Goal: Transaction & Acquisition: Purchase product/service

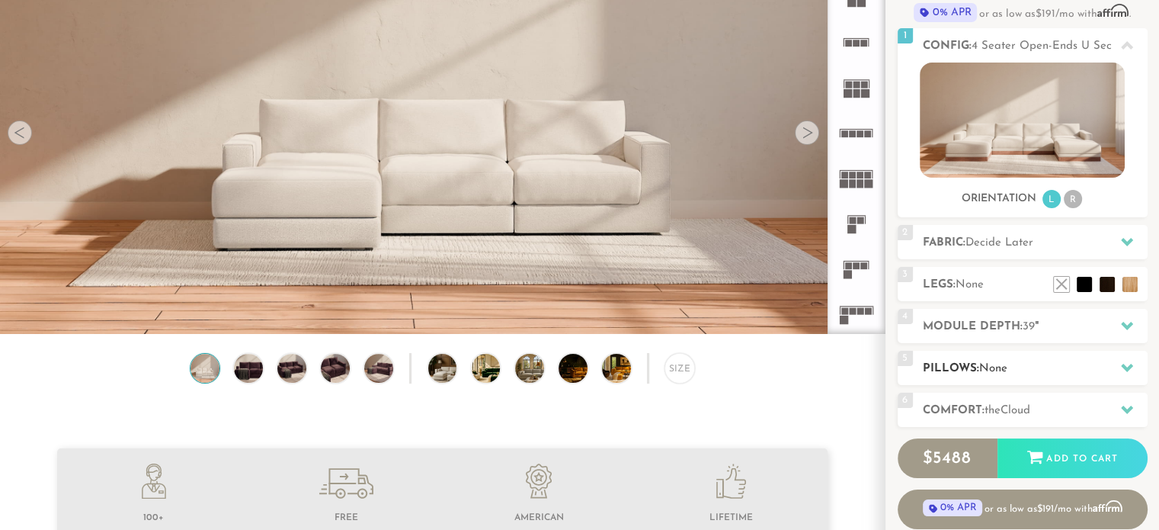
scroll to position [165, 0]
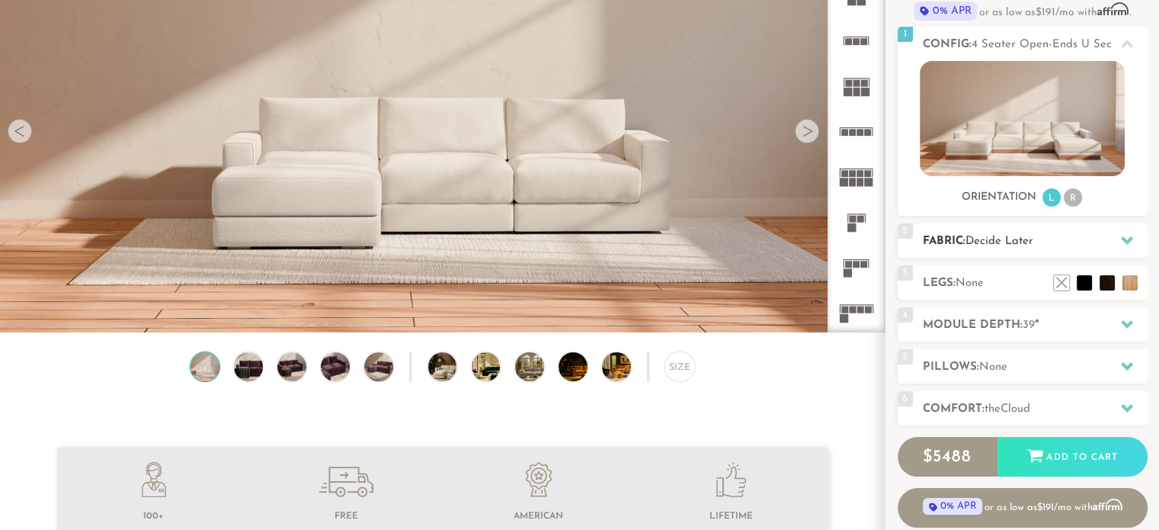
click at [1118, 236] on div at bounding box center [1127, 240] width 32 height 31
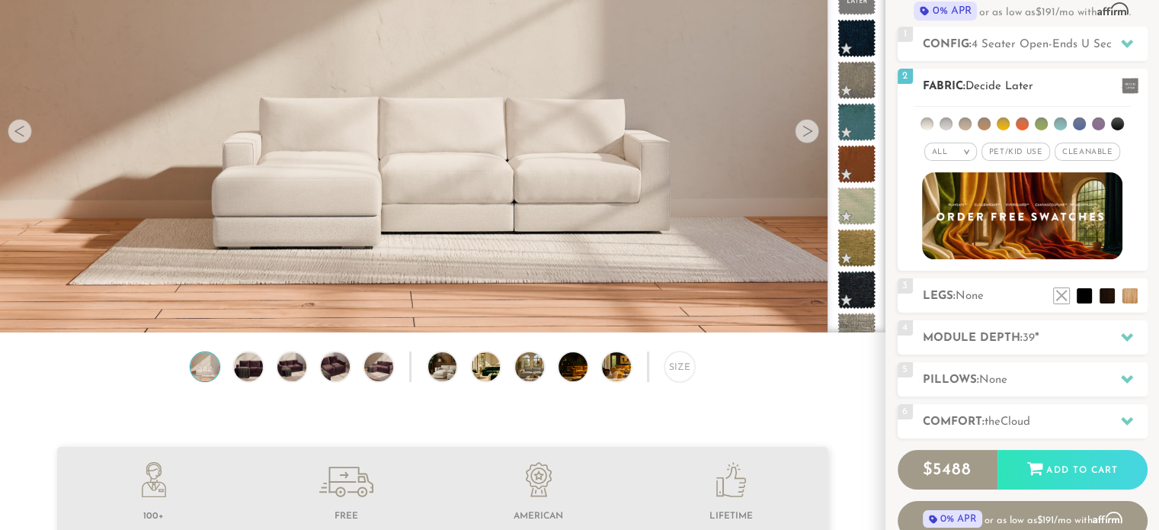
click at [1106, 155] on span "Cleanable x" at bounding box center [1087, 151] width 66 height 18
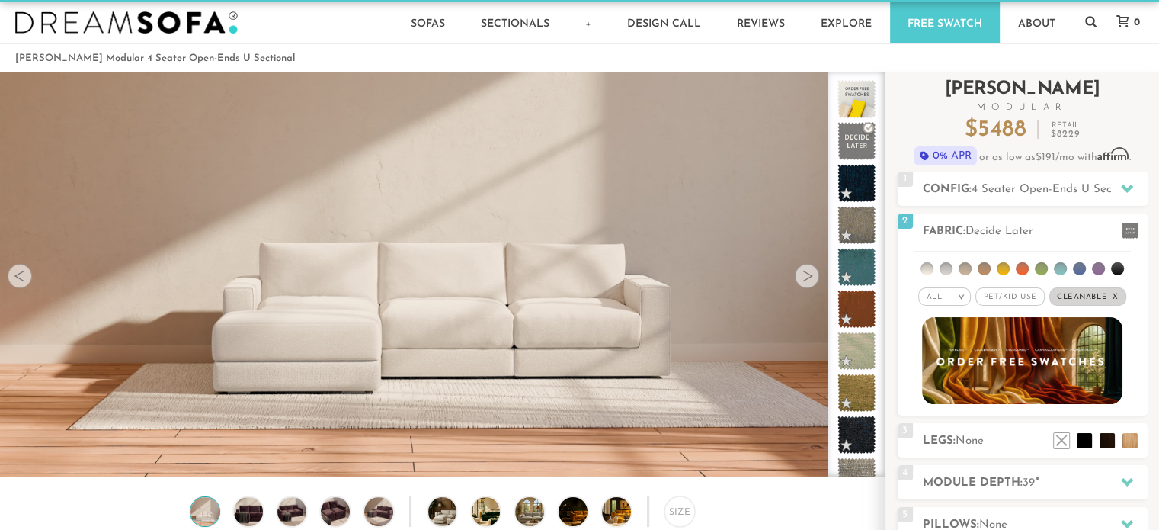
scroll to position [18, 0]
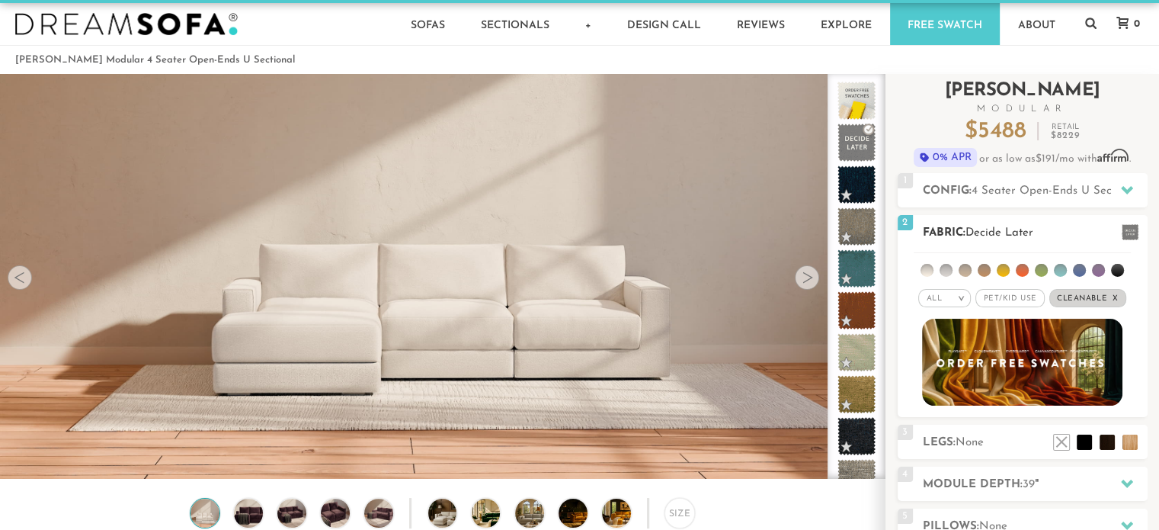
click at [1013, 298] on span "Pet/Kid Use x" at bounding box center [1009, 298] width 69 height 18
click at [957, 298] on em ">" at bounding box center [955, 298] width 11 height 8
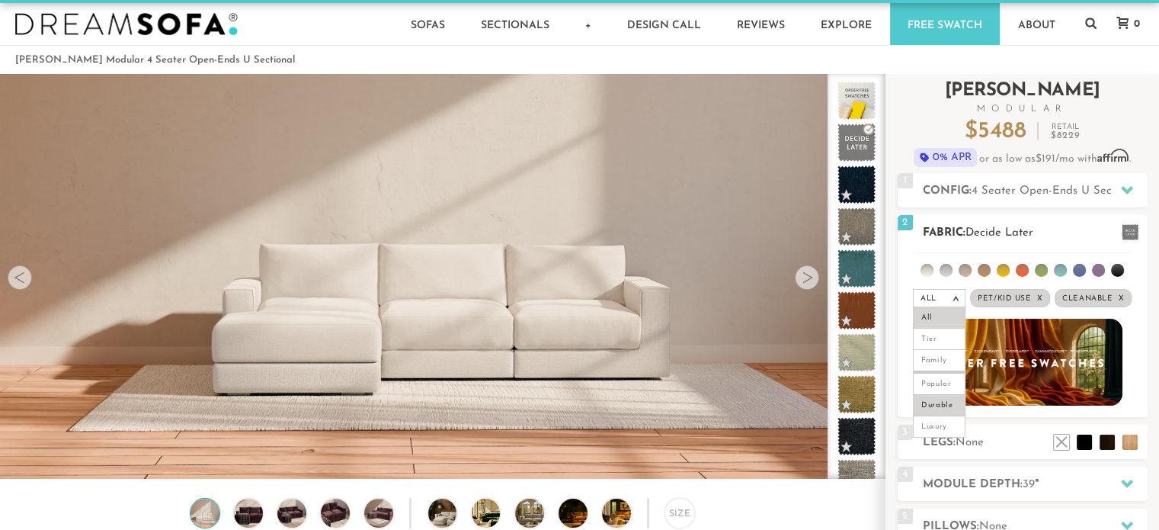
click at [945, 401] on li "Durable" at bounding box center [939, 405] width 53 height 21
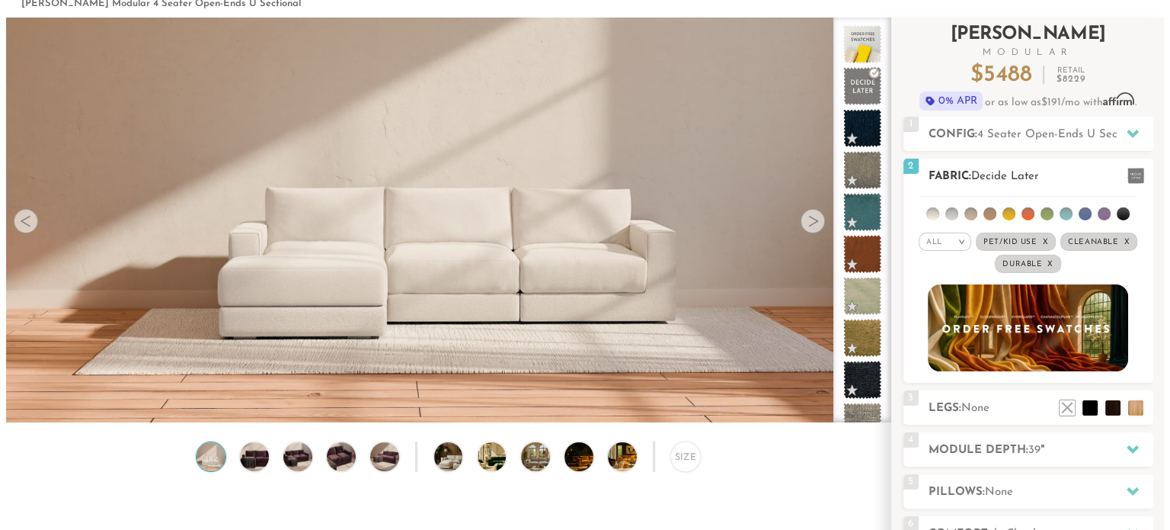
scroll to position [77, 0]
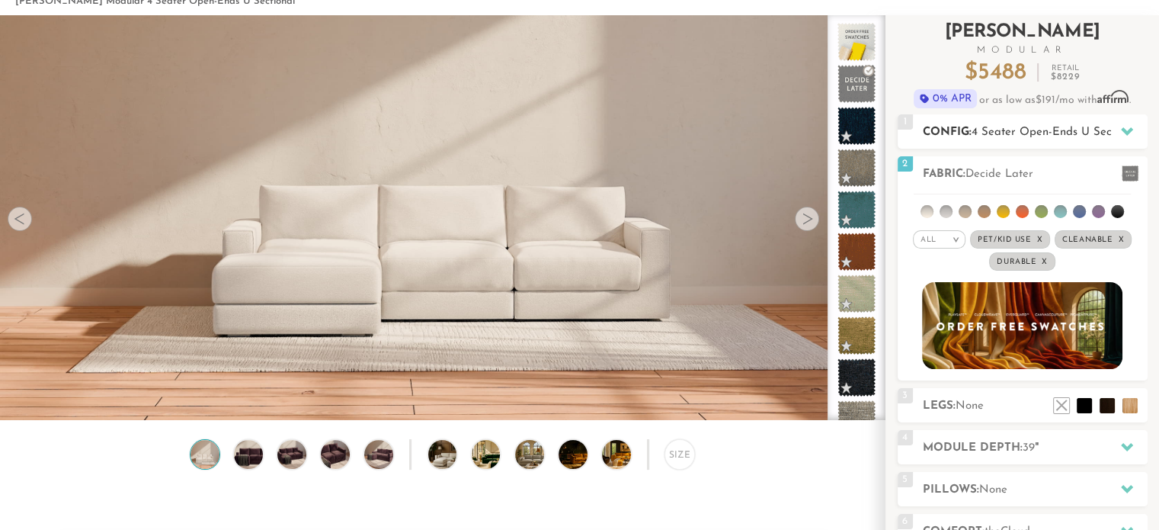
click at [1063, 123] on h2 "Config: 4 Seater Open-Ends U Sectional" at bounding box center [1035, 132] width 225 height 18
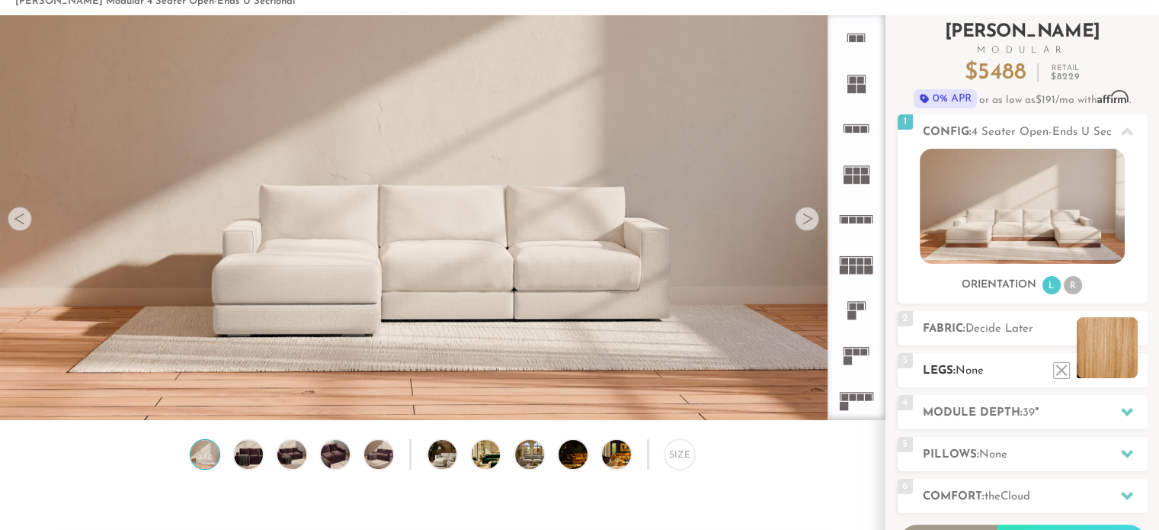
click at [1131, 366] on li at bounding box center [1107, 347] width 61 height 61
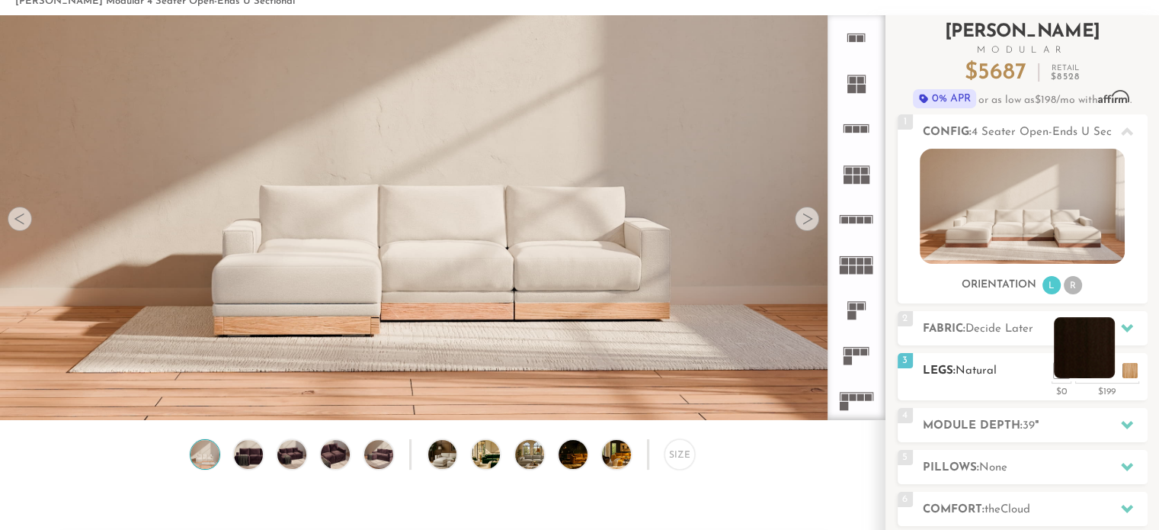
click at [1106, 372] on li at bounding box center [1084, 347] width 61 height 61
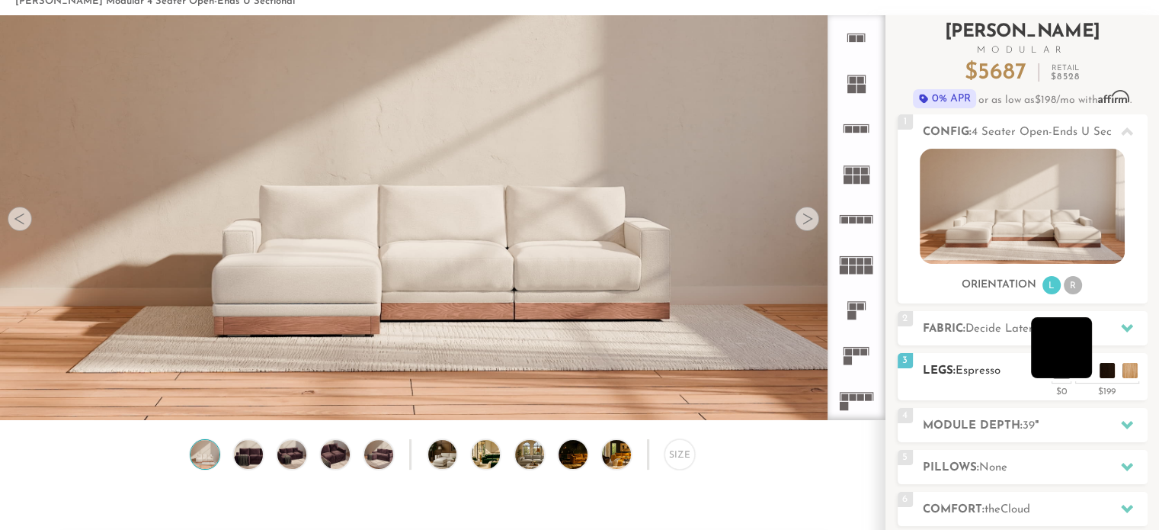
click at [1085, 374] on li at bounding box center [1061, 347] width 61 height 61
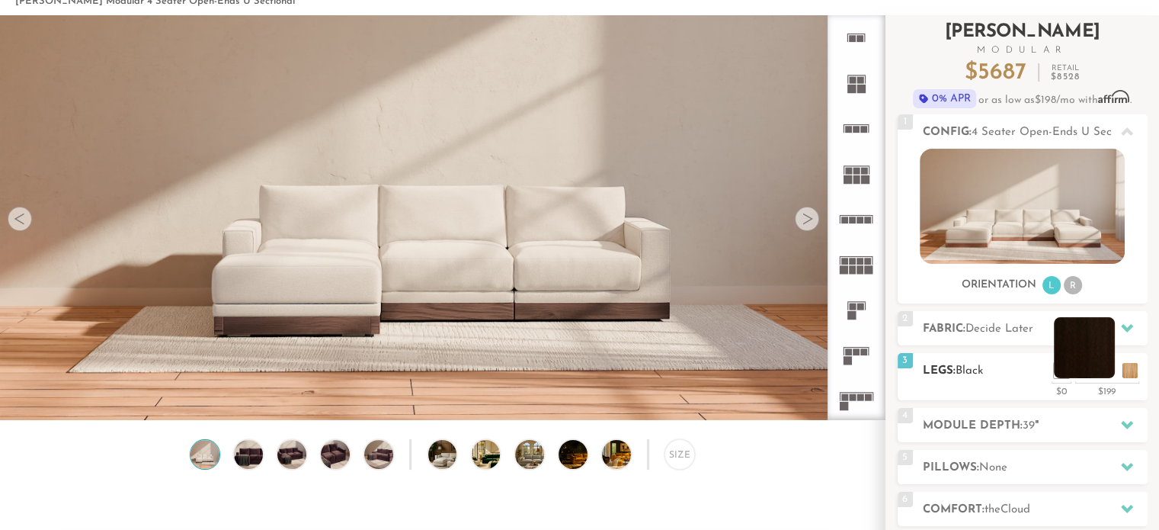
click at [1102, 372] on li at bounding box center [1084, 347] width 61 height 61
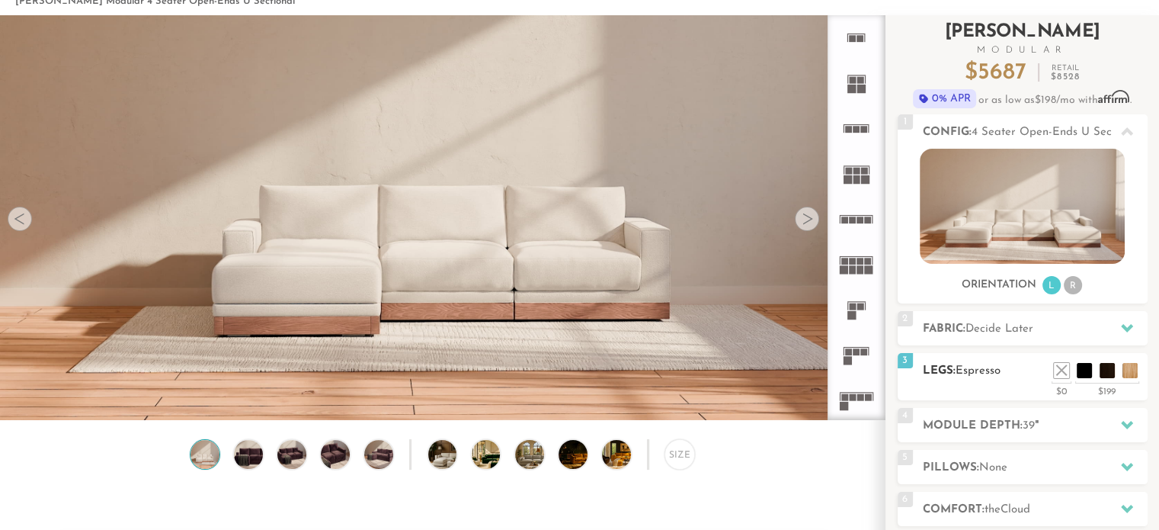
click at [1131, 357] on ul at bounding box center [1095, 366] width 91 height 23
click at [1131, 363] on li at bounding box center [1129, 370] width 15 height 15
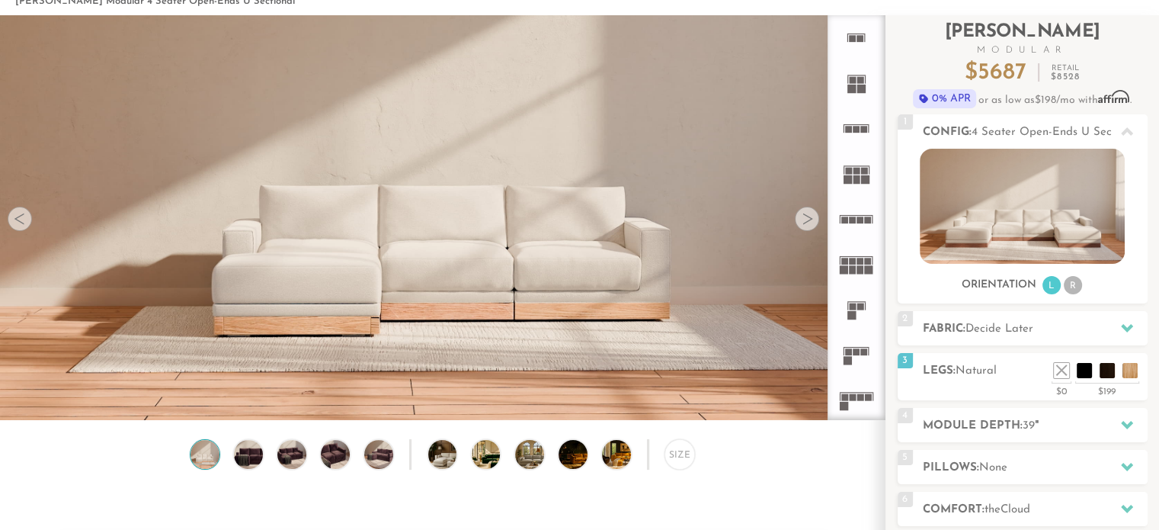
click at [561, 296] on video at bounding box center [442, 165] width 885 height 443
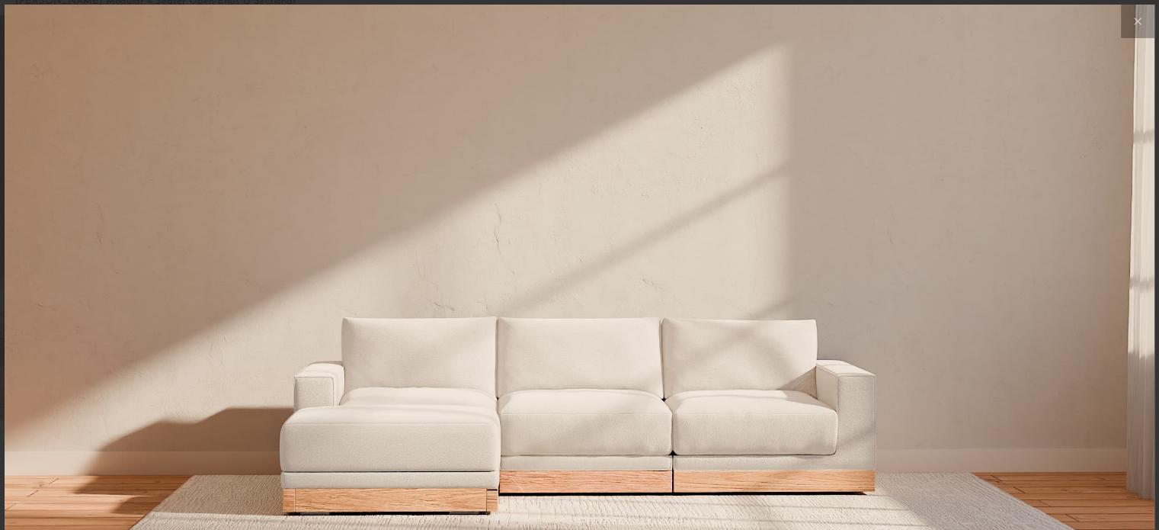
scroll to position [16969, 1158]
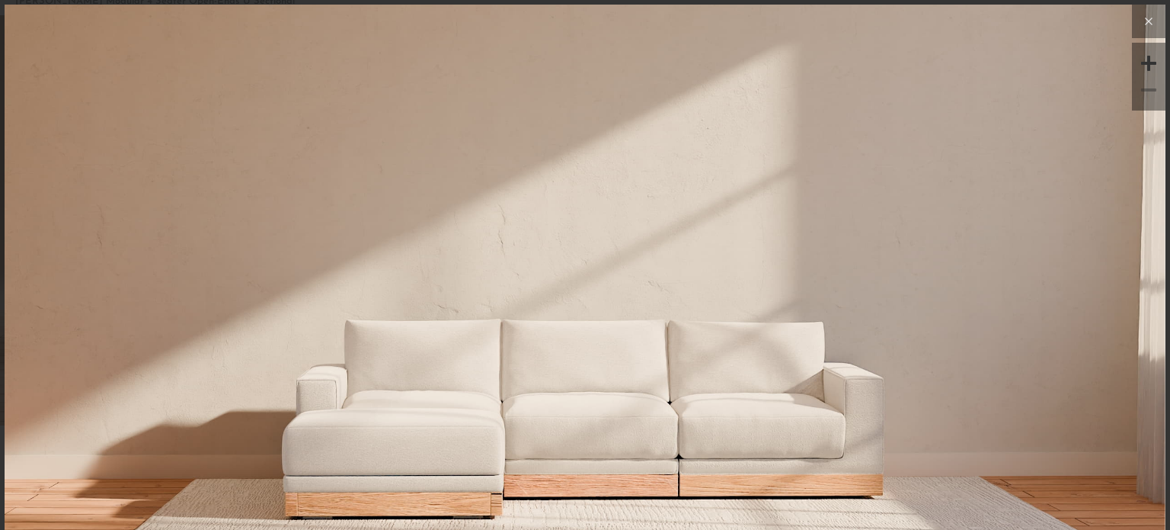
click at [1140, 27] on icon at bounding box center [1149, 21] width 18 height 18
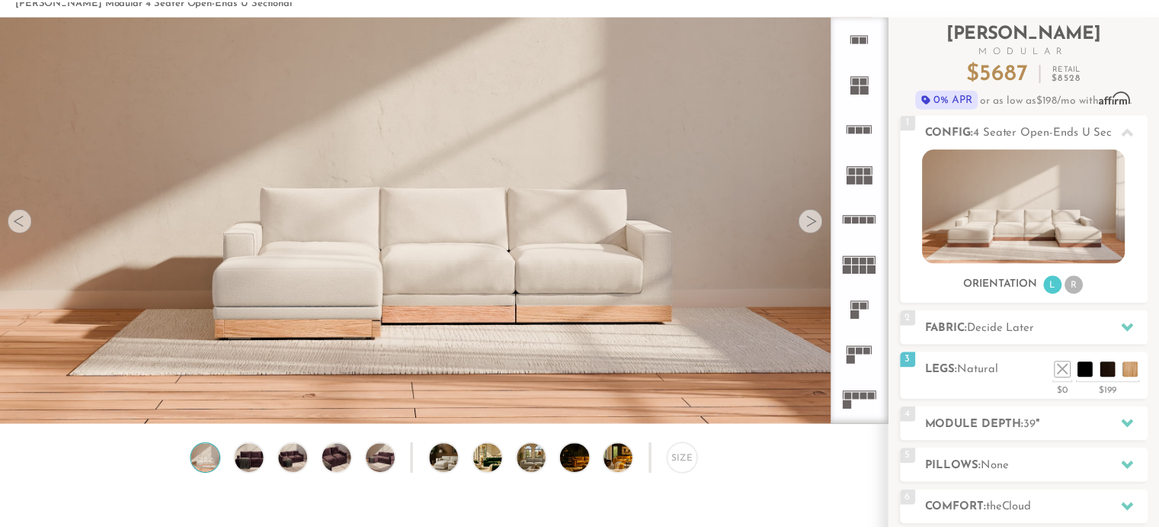
scroll to position [12, 12]
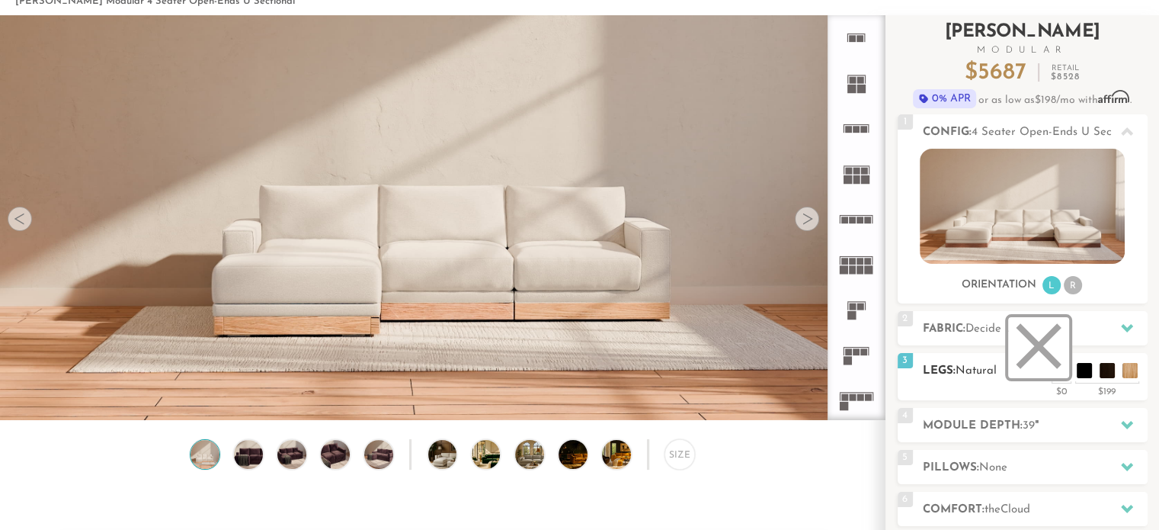
click at [1061, 371] on li at bounding box center [1038, 347] width 61 height 61
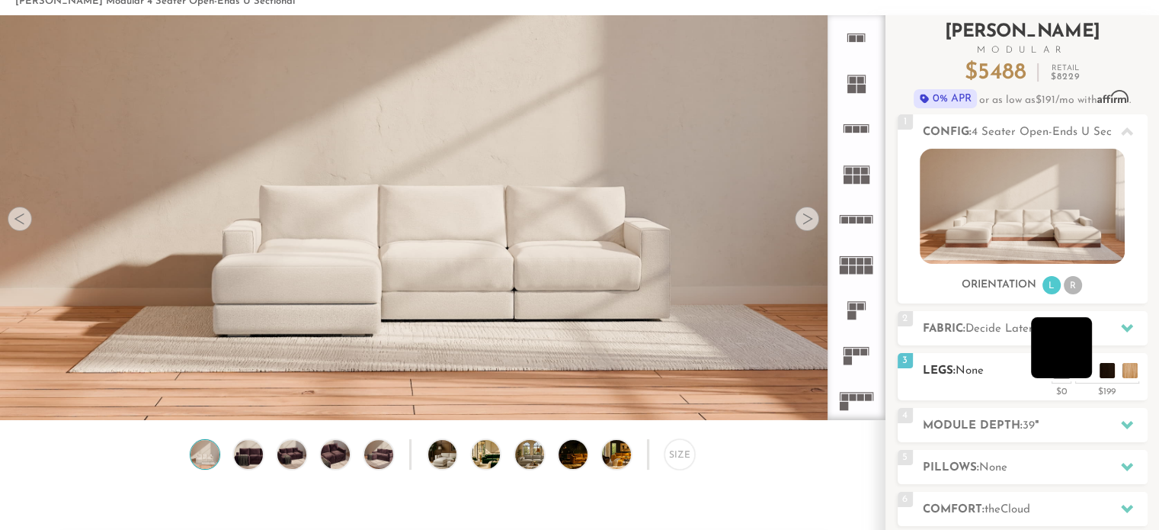
click at [1086, 365] on li at bounding box center [1061, 347] width 61 height 61
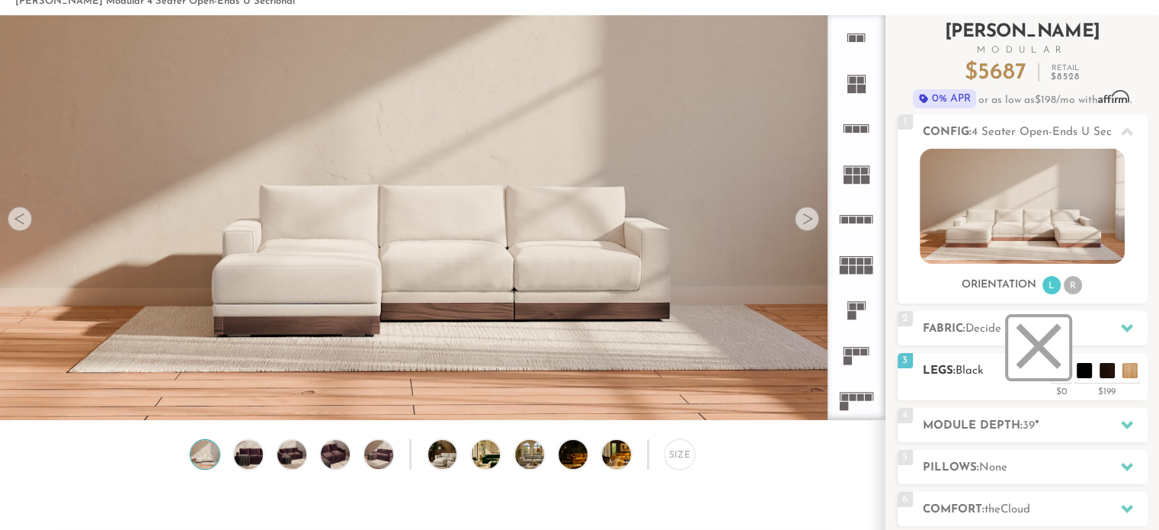
click at [1054, 371] on li at bounding box center [1038, 347] width 61 height 61
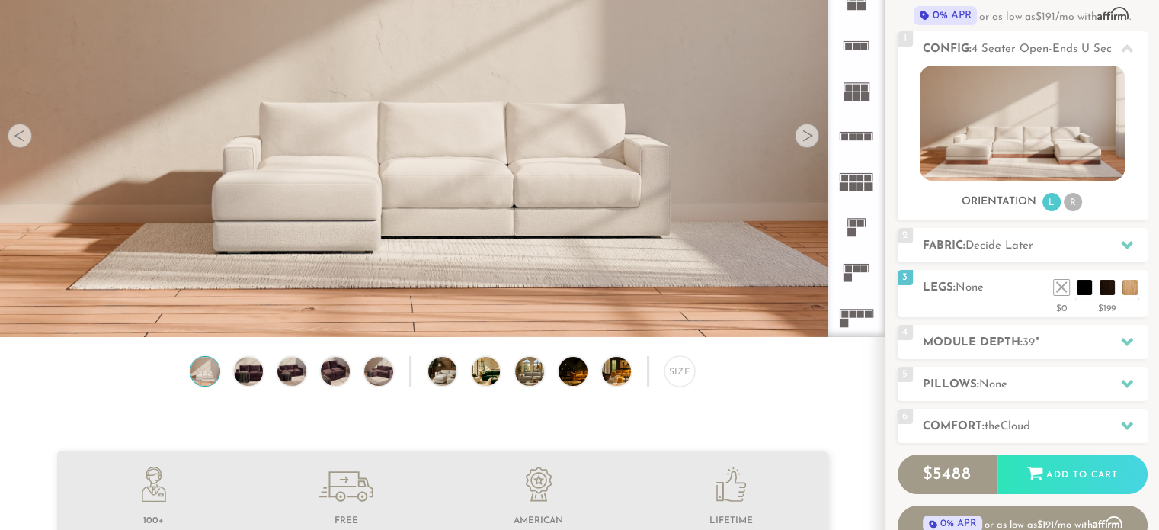
scroll to position [158, 0]
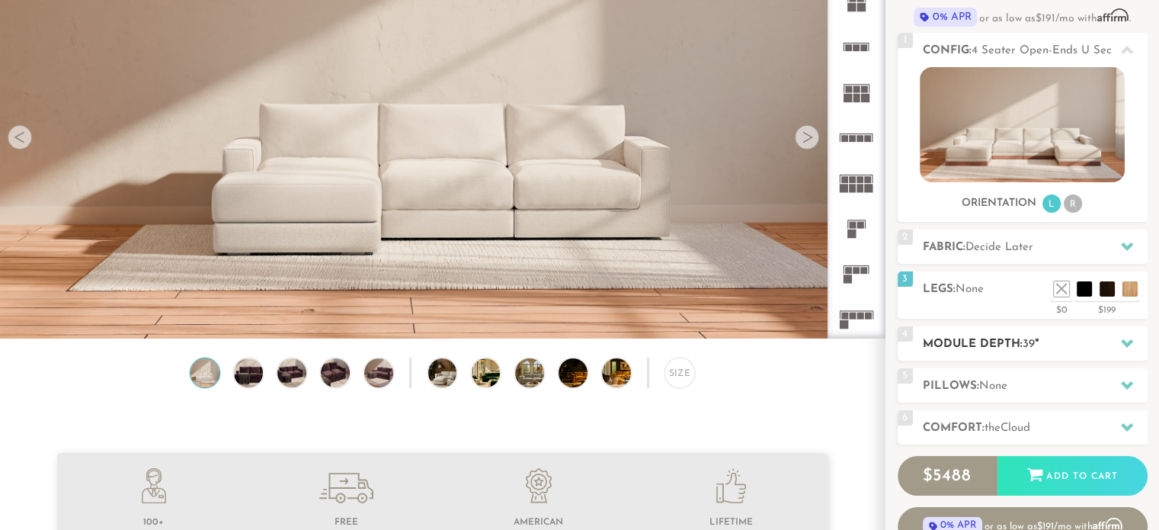
click at [1060, 344] on h2 "Module Depth: 39 "" at bounding box center [1035, 344] width 225 height 18
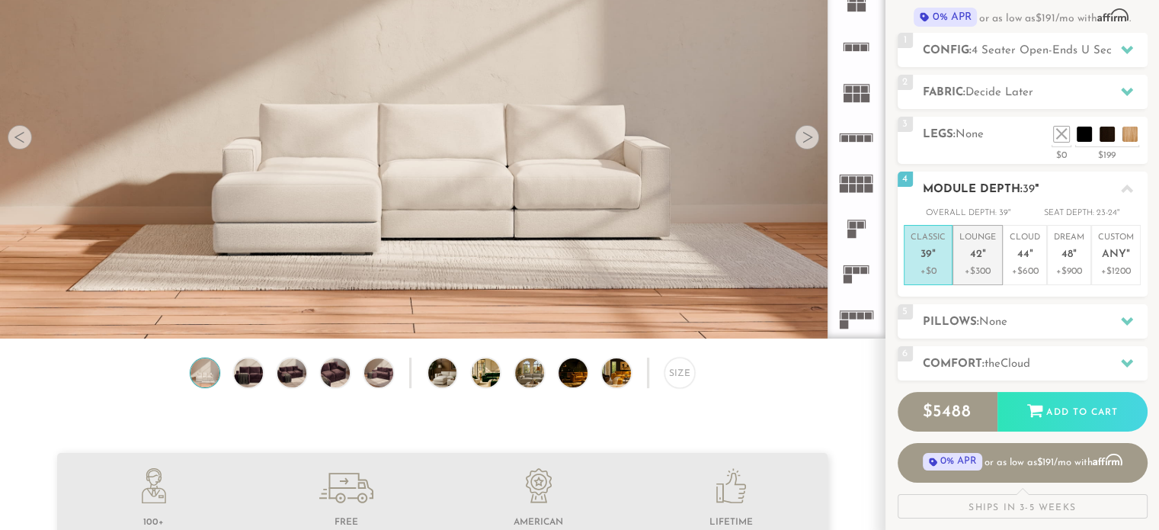
click at [974, 259] on span "42" at bounding box center [976, 254] width 12 height 13
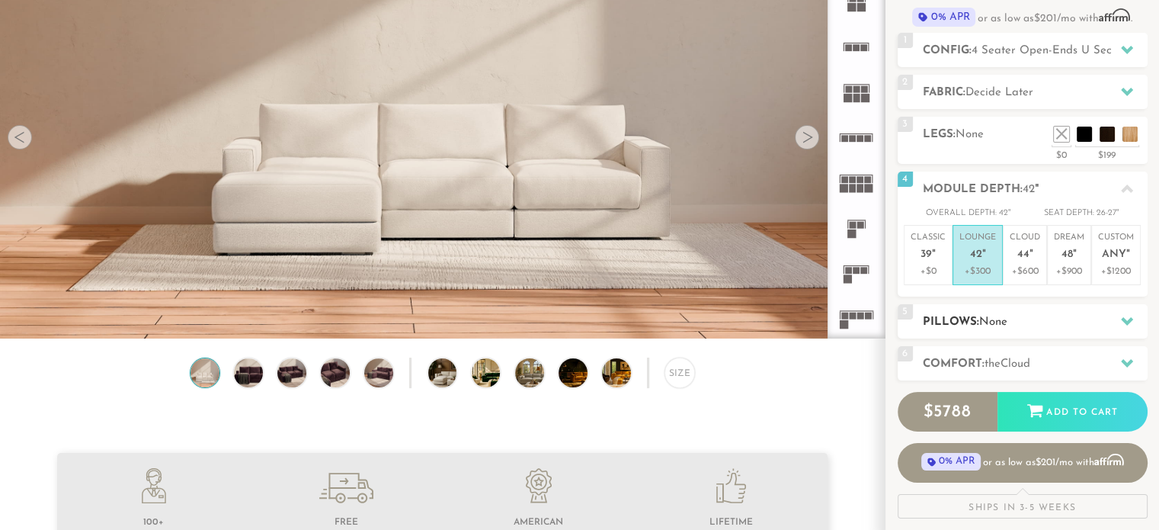
click at [1063, 316] on h2 "Pillows: None" at bounding box center [1035, 322] width 225 height 18
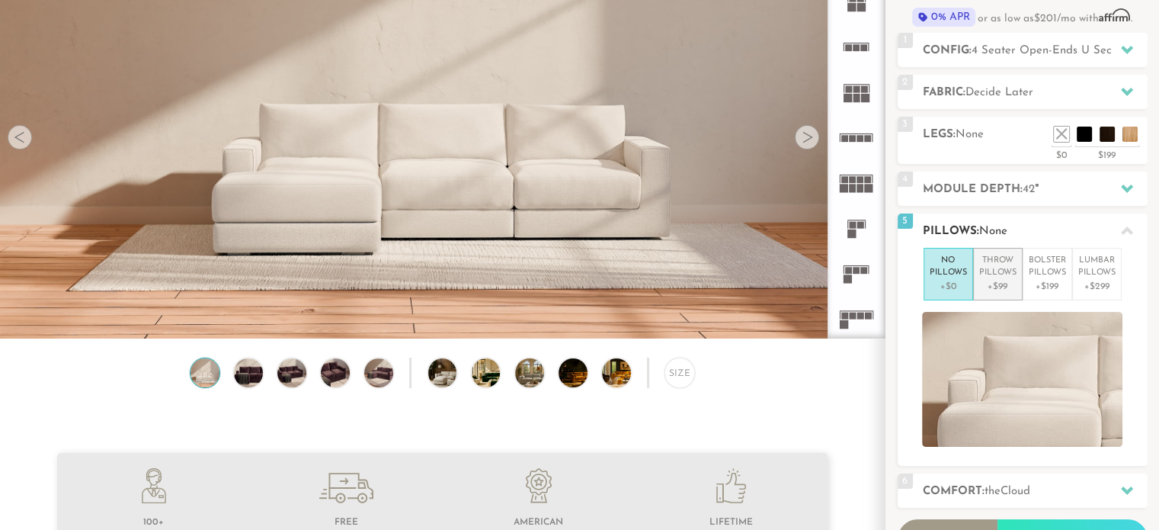
click at [997, 268] on p "Throw Pillows" at bounding box center [997, 266] width 37 height 25
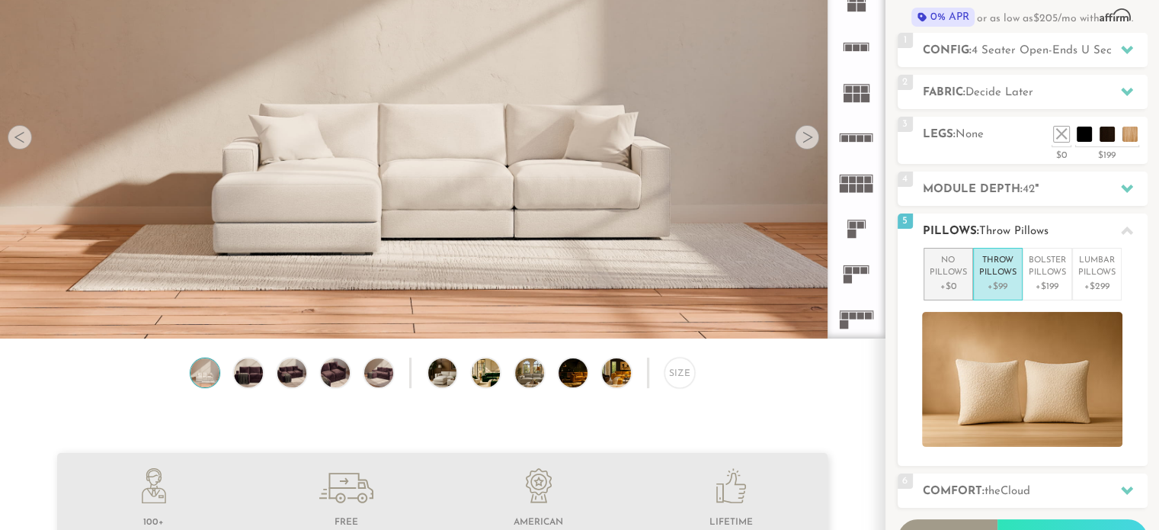
click at [946, 273] on p "No Pillows" at bounding box center [948, 266] width 37 height 25
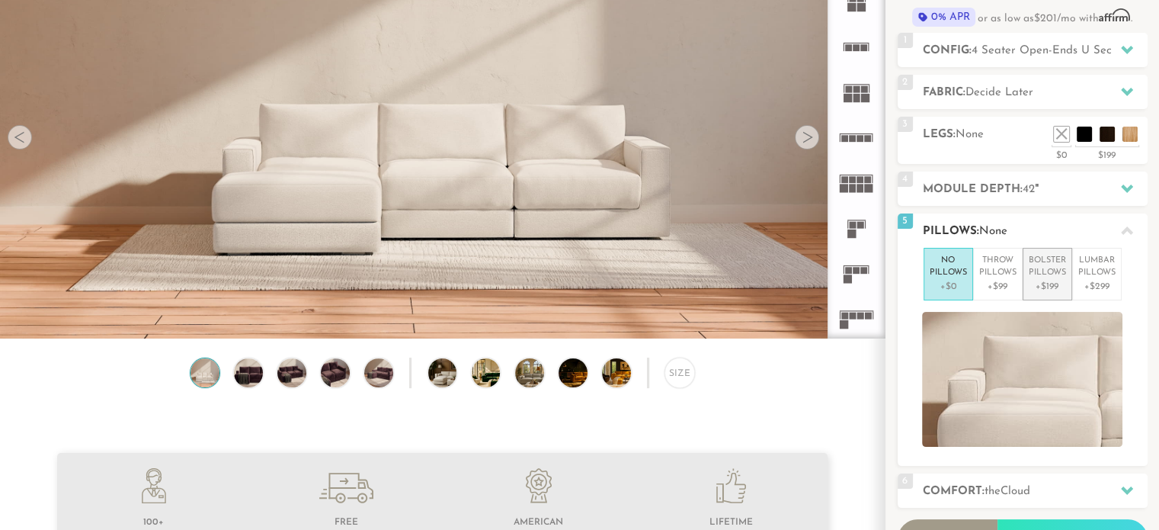
click at [1054, 286] on p "+$199" at bounding box center [1047, 287] width 37 height 14
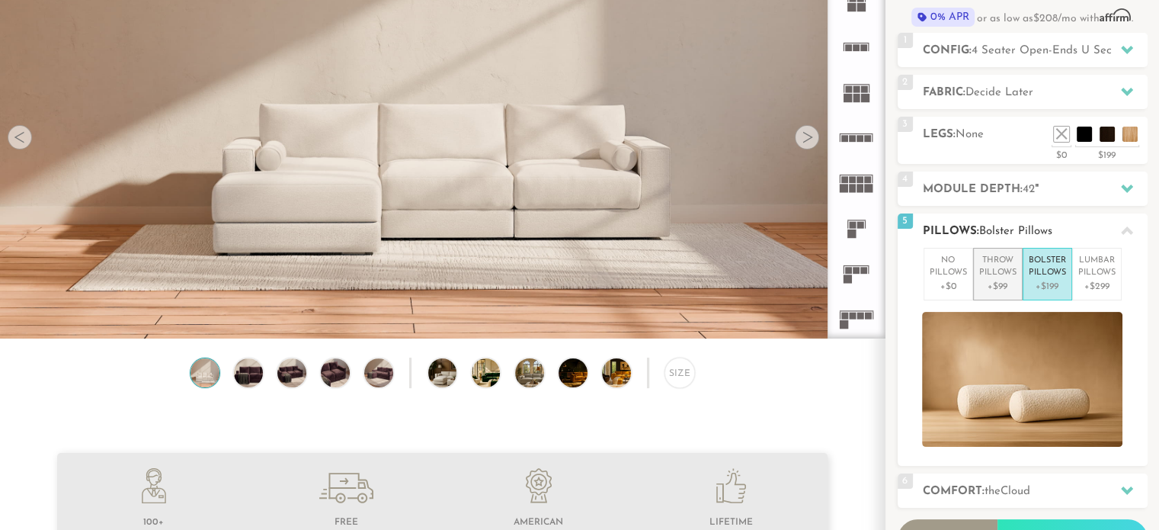
click at [996, 281] on p "+$99" at bounding box center [997, 287] width 37 height 14
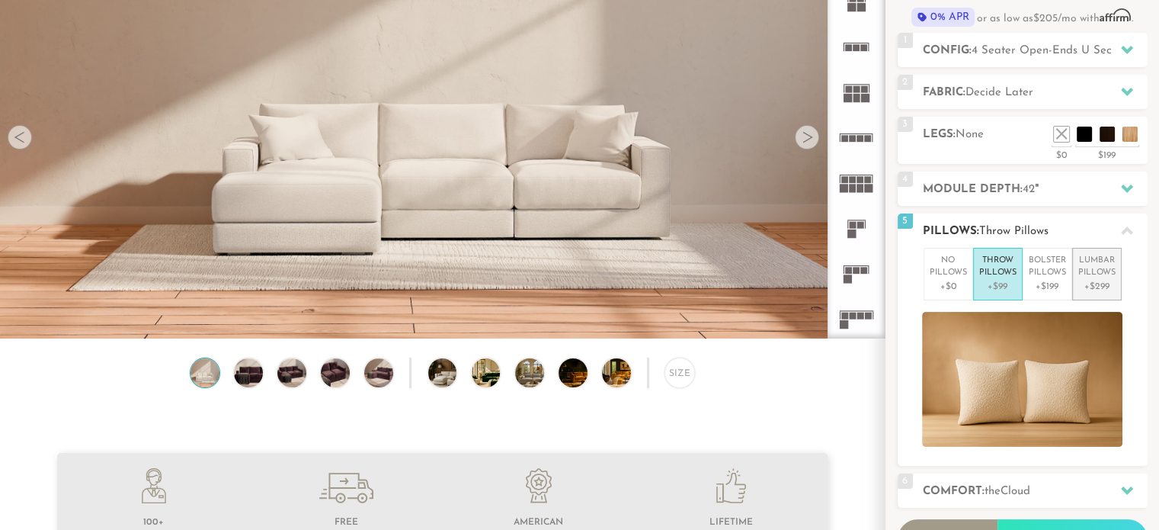
click at [1112, 284] on p "+$299" at bounding box center [1096, 287] width 37 height 14
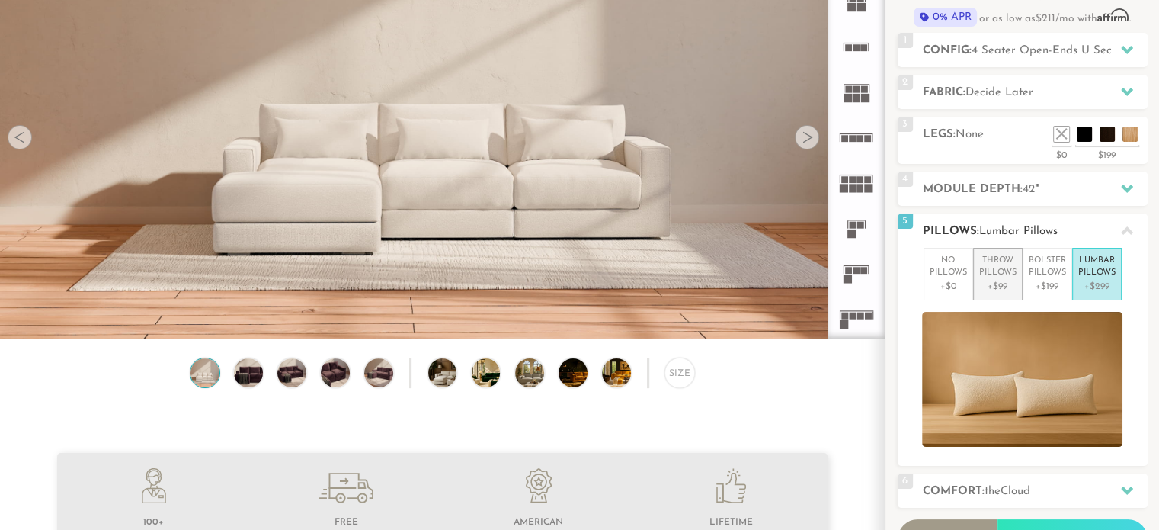
click at [1006, 283] on p "+$99" at bounding box center [997, 287] width 37 height 14
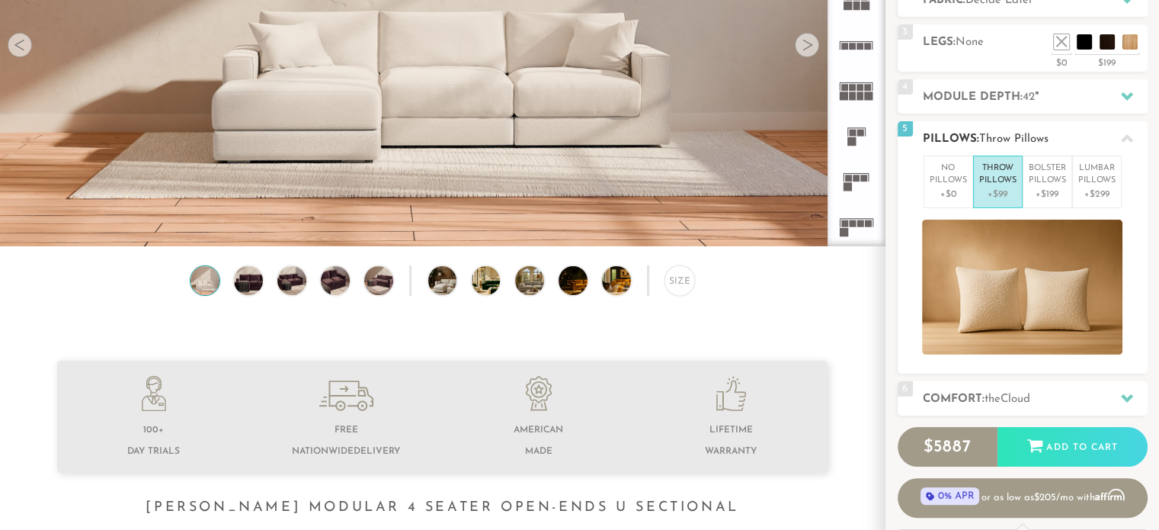
scroll to position [243, 0]
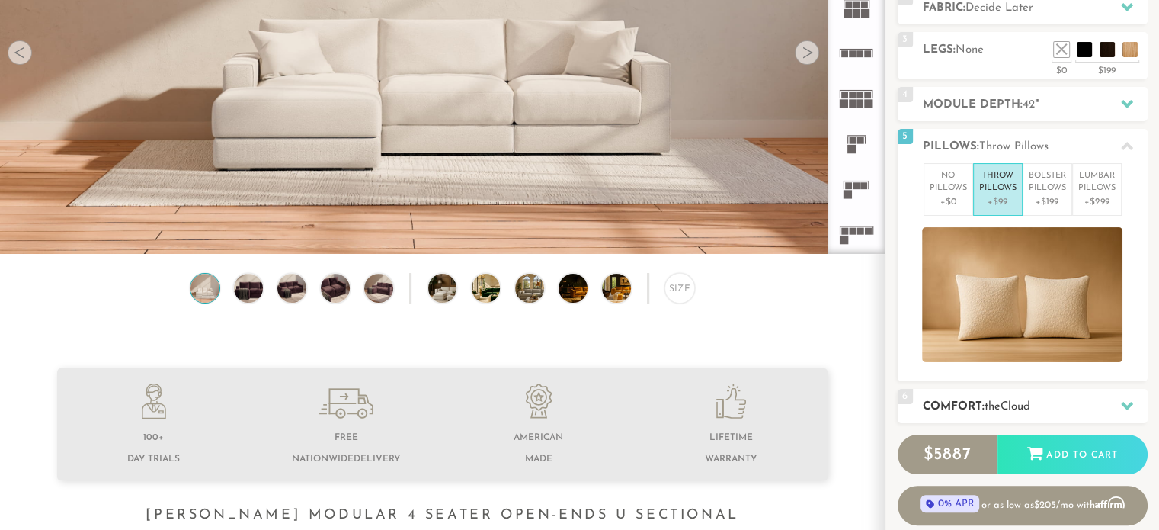
click at [1115, 402] on div at bounding box center [1127, 405] width 32 height 31
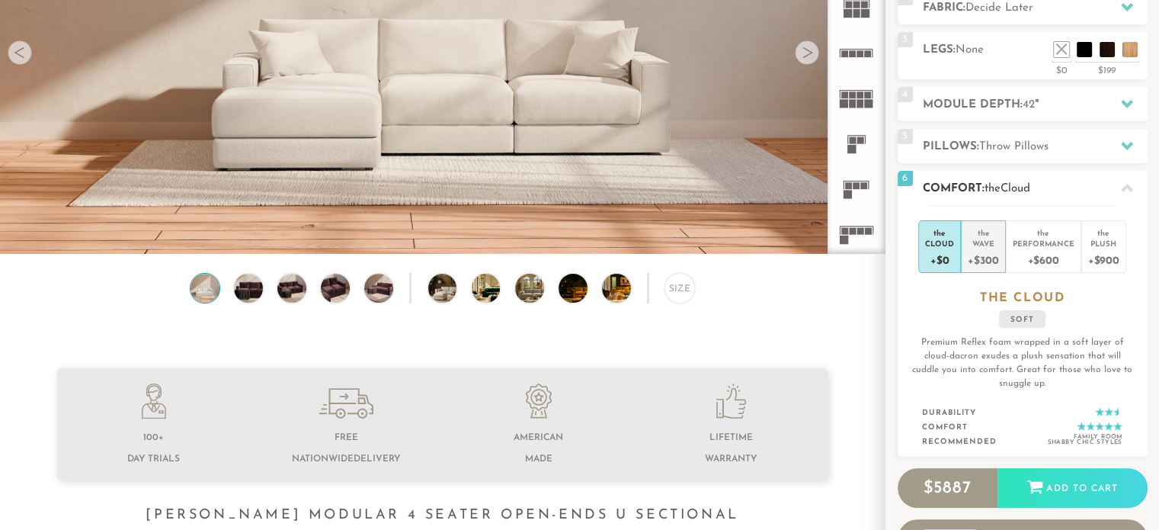
click at [987, 242] on div "Wave" at bounding box center [983, 243] width 30 height 11
click at [942, 236] on div "the" at bounding box center [939, 229] width 29 height 15
click at [972, 234] on div "the" at bounding box center [983, 229] width 30 height 15
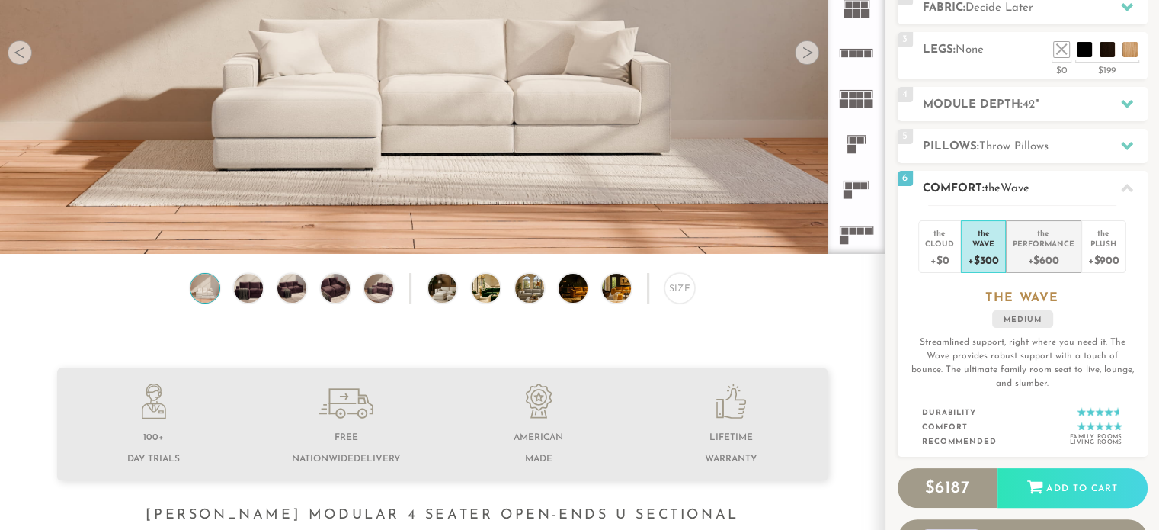
click at [1076, 254] on li "the Performance +$600" at bounding box center [1043, 246] width 75 height 53
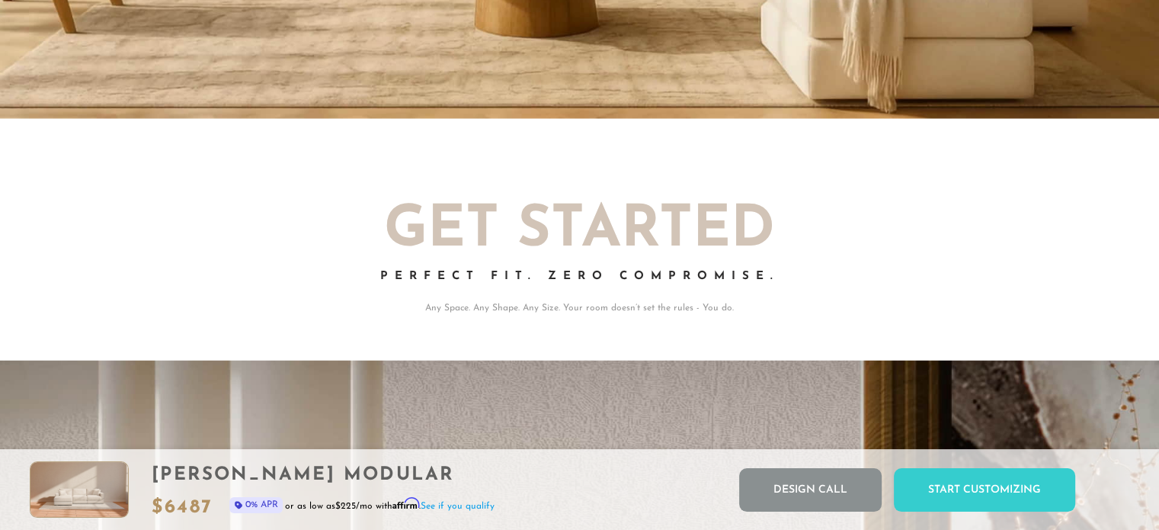
scroll to position [0, 0]
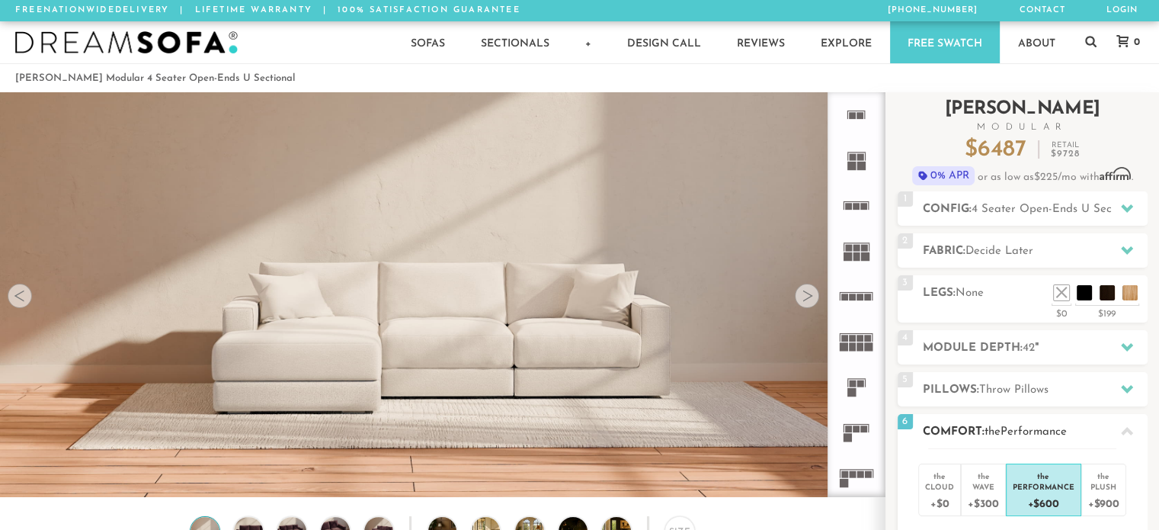
click at [1128, 427] on icon at bounding box center [1127, 431] width 12 height 12
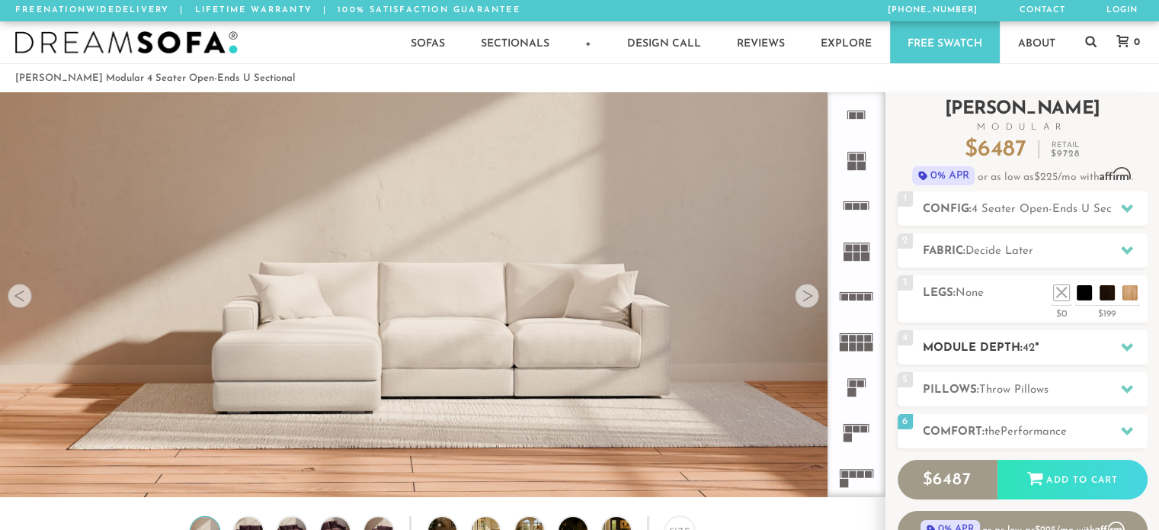
click at [1125, 349] on icon at bounding box center [1127, 347] width 12 height 8
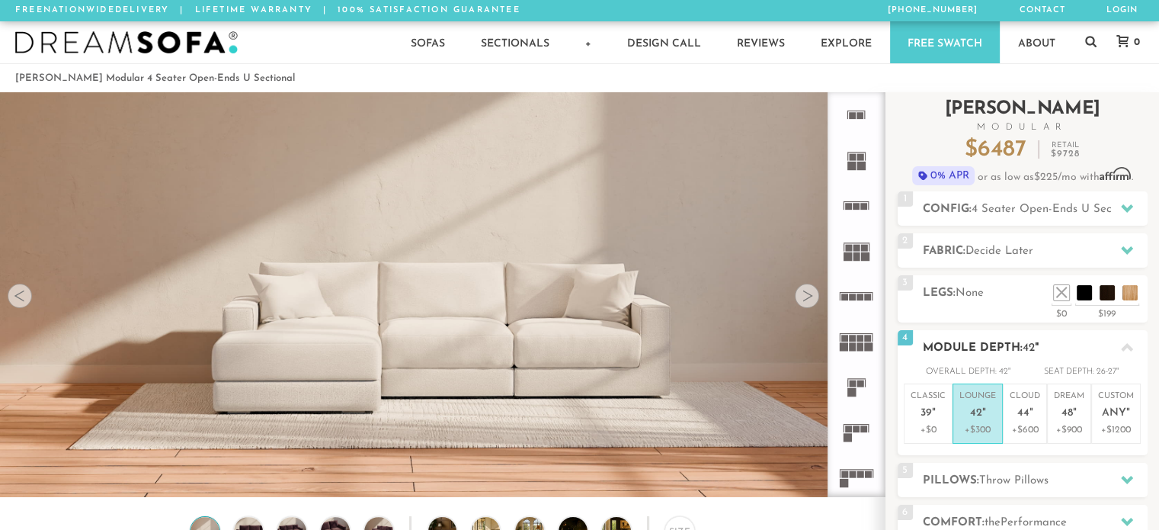
click at [1122, 353] on icon at bounding box center [1127, 347] width 12 height 12
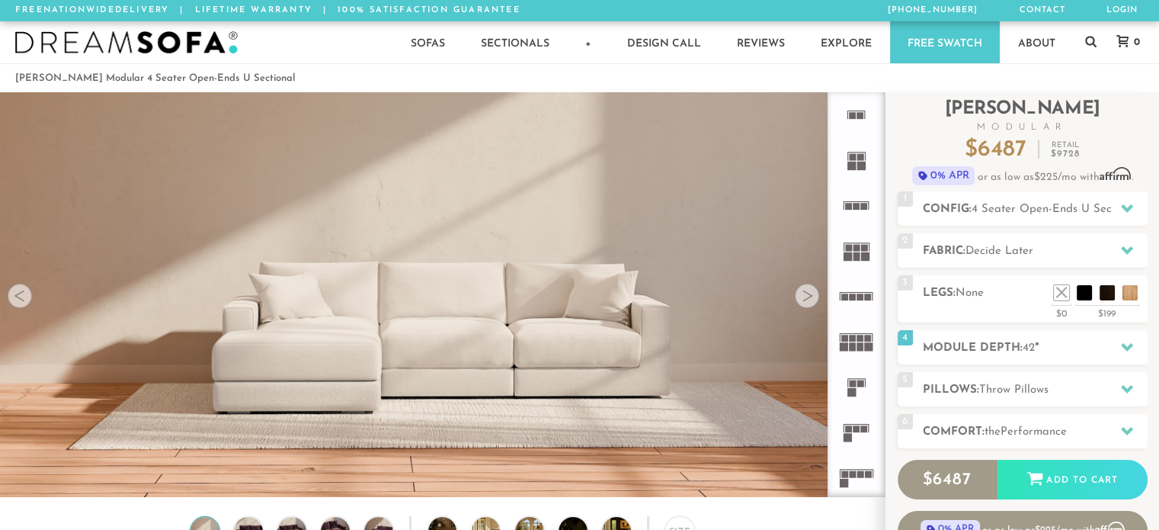
scroll to position [274, 0]
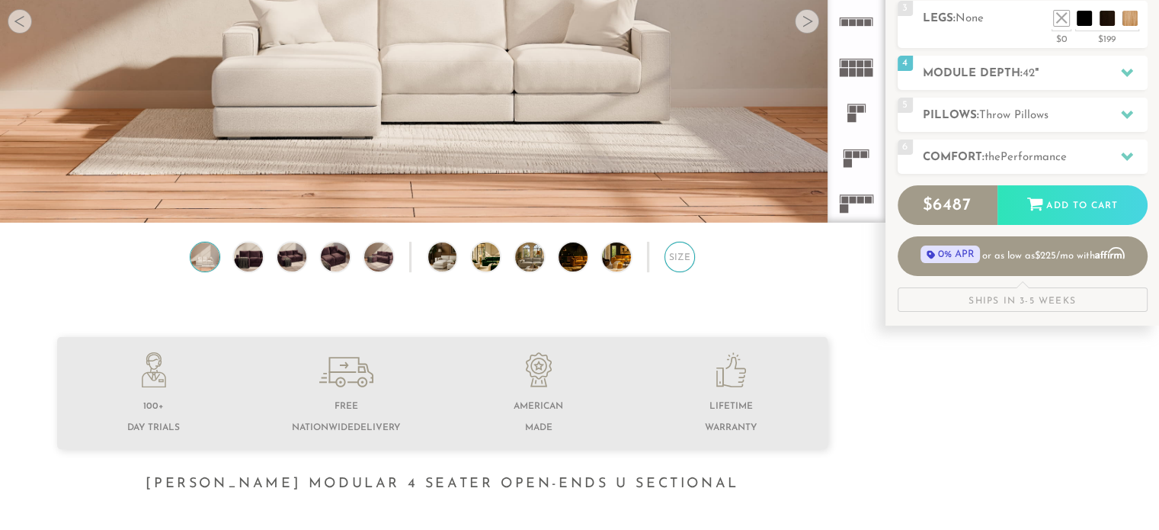
click at [677, 261] on div "Size" at bounding box center [679, 257] width 30 height 30
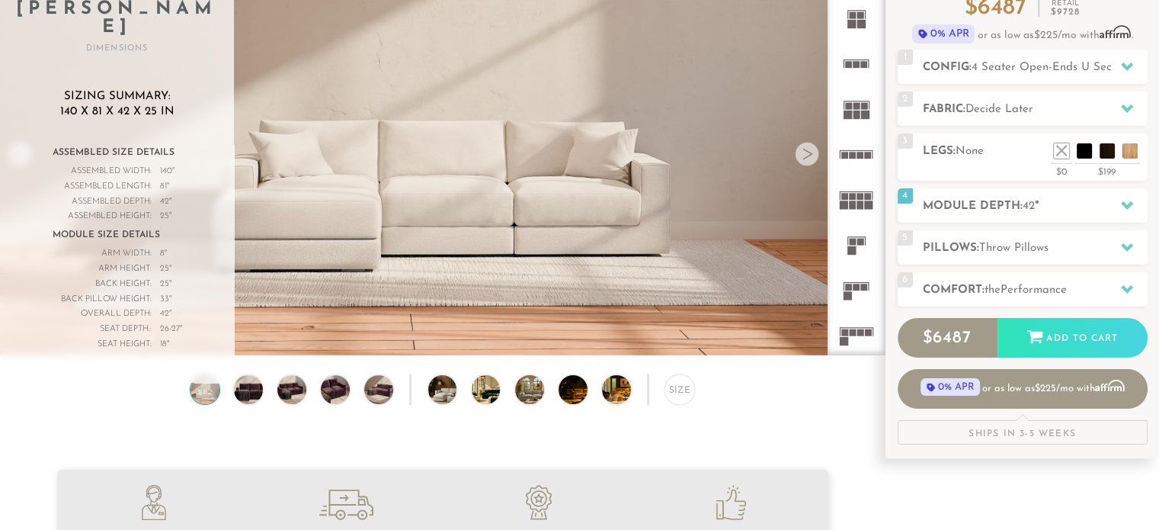
scroll to position [140, 0]
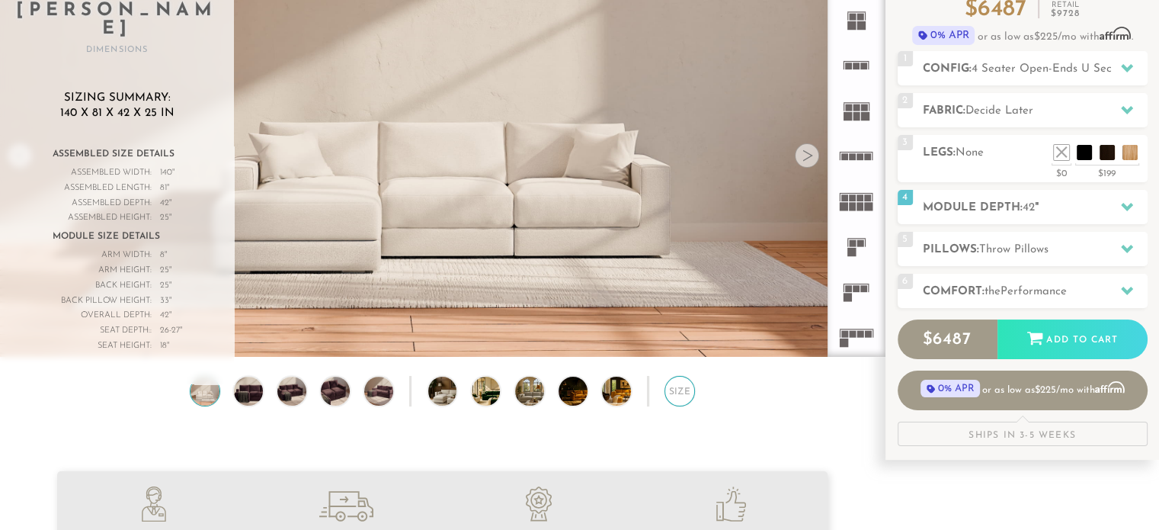
click at [675, 396] on div "Size" at bounding box center [679, 391] width 30 height 30
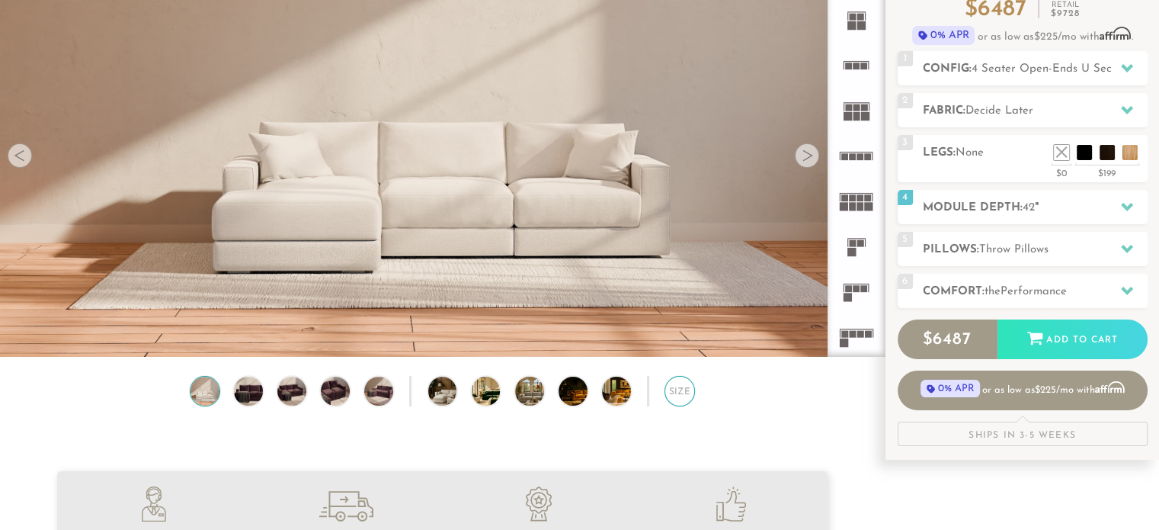
click at [677, 398] on div "Size" at bounding box center [679, 391] width 30 height 30
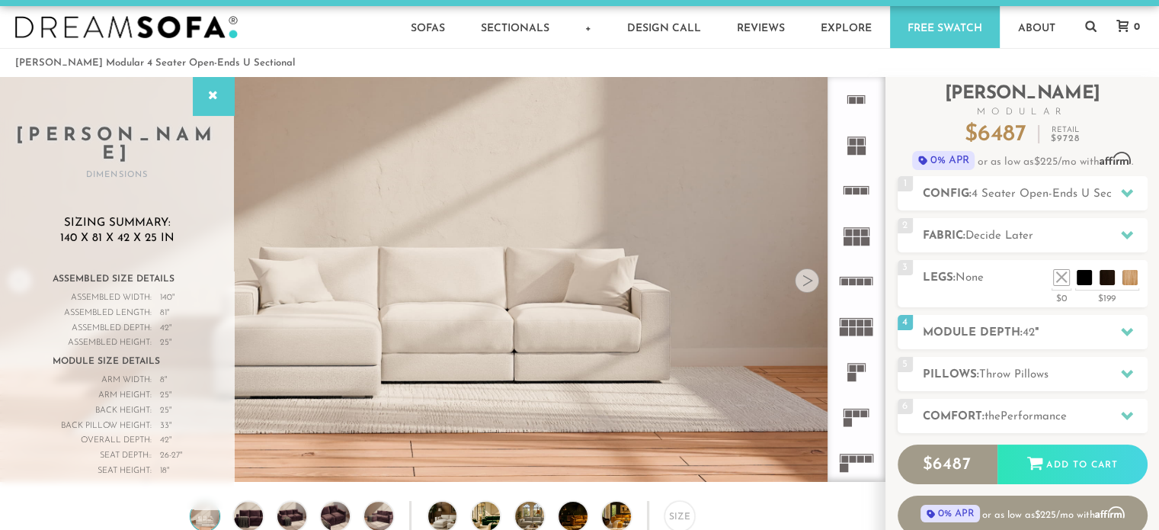
scroll to position [13, 0]
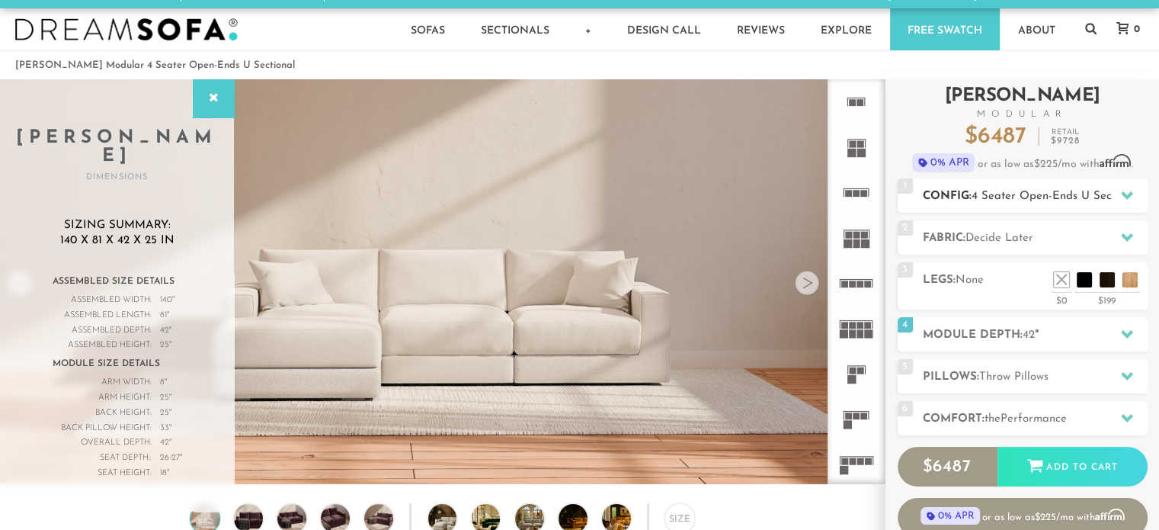
click at [1118, 190] on div at bounding box center [1127, 195] width 32 height 31
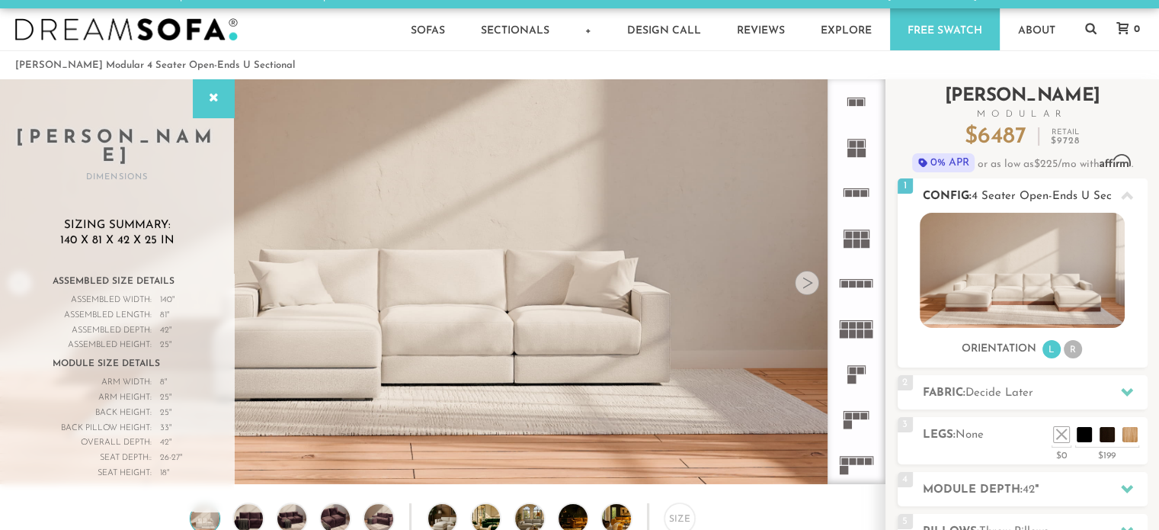
click at [1079, 349] on li "R" at bounding box center [1073, 349] width 18 height 18
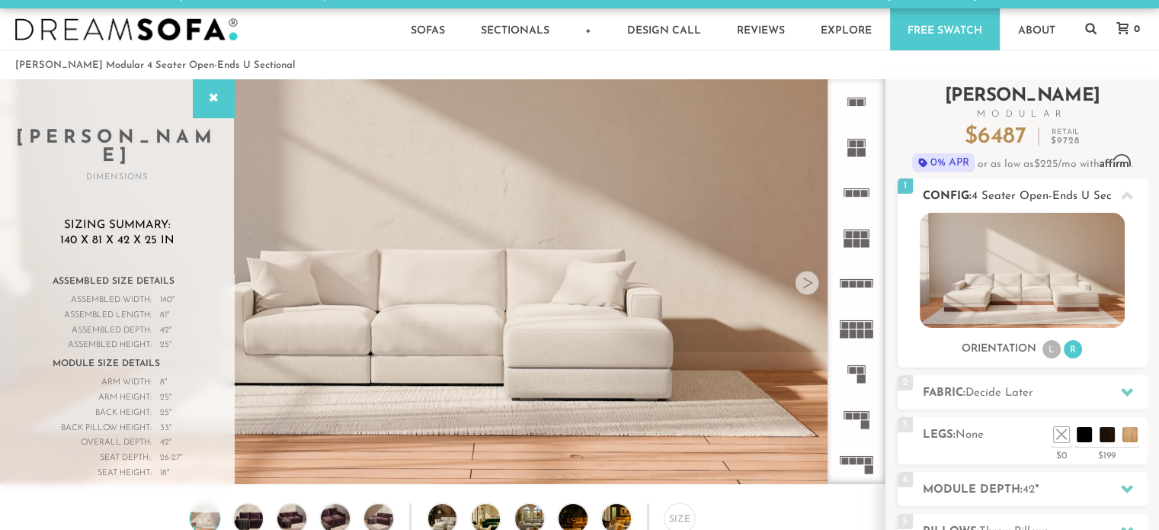
click at [1050, 350] on li "L" at bounding box center [1051, 349] width 18 height 18
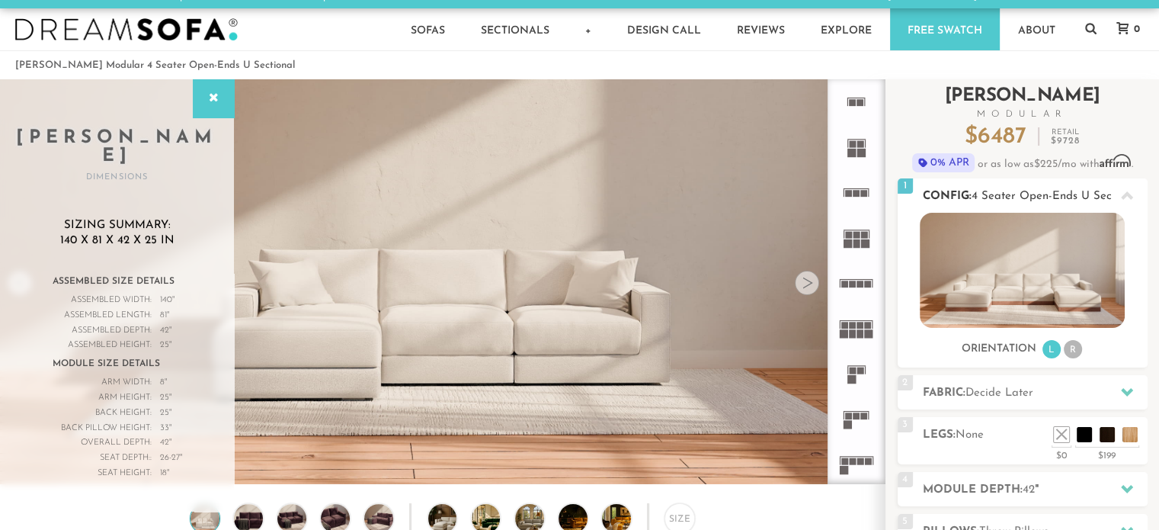
click at [1071, 350] on li "R" at bounding box center [1073, 349] width 18 height 18
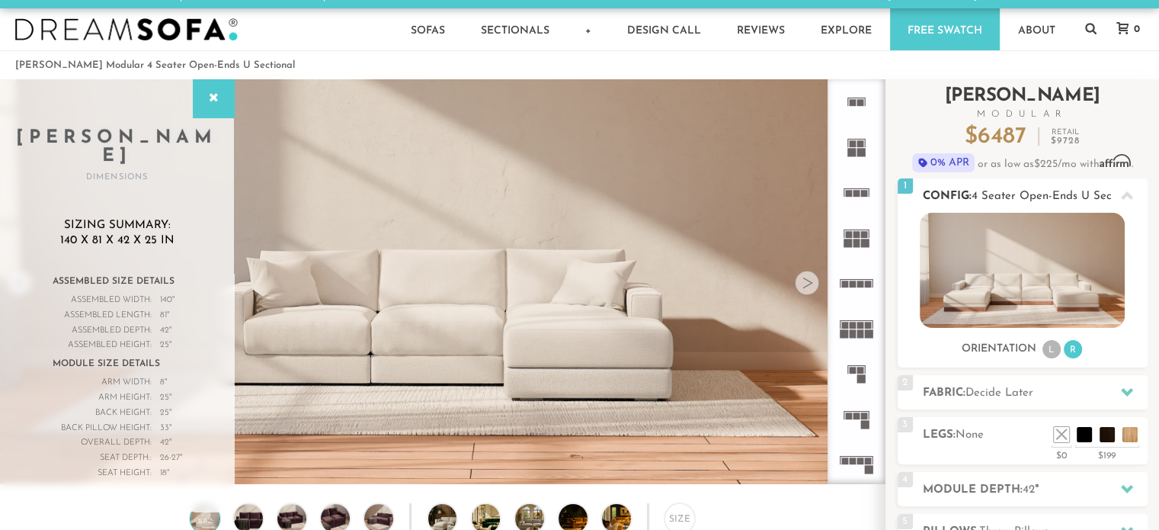
click at [1050, 348] on li "L" at bounding box center [1051, 349] width 18 height 18
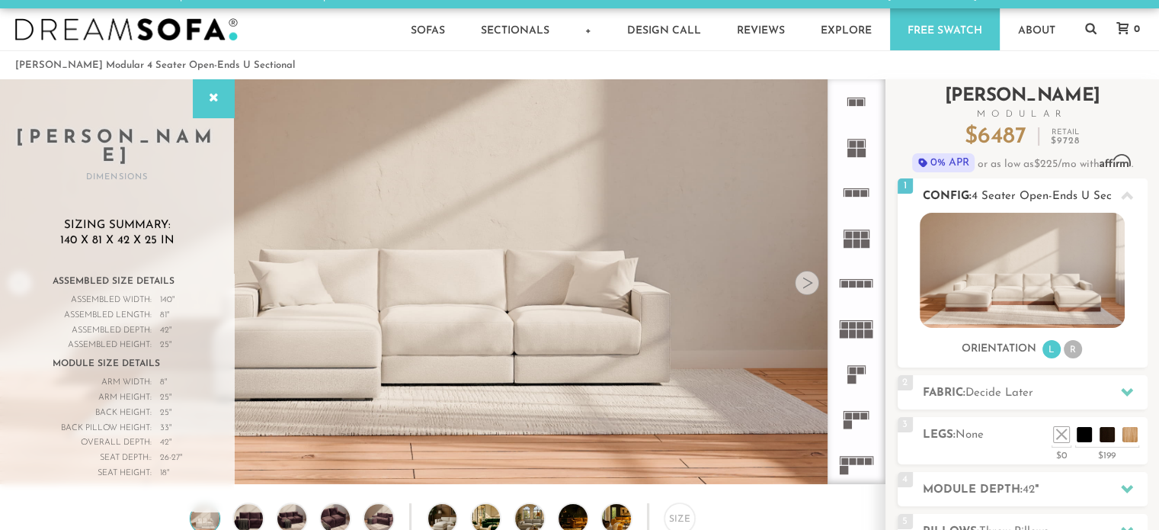
click at [1076, 191] on span "4 Seater Open-Ends U Sectional" at bounding box center [1055, 195] width 169 height 11
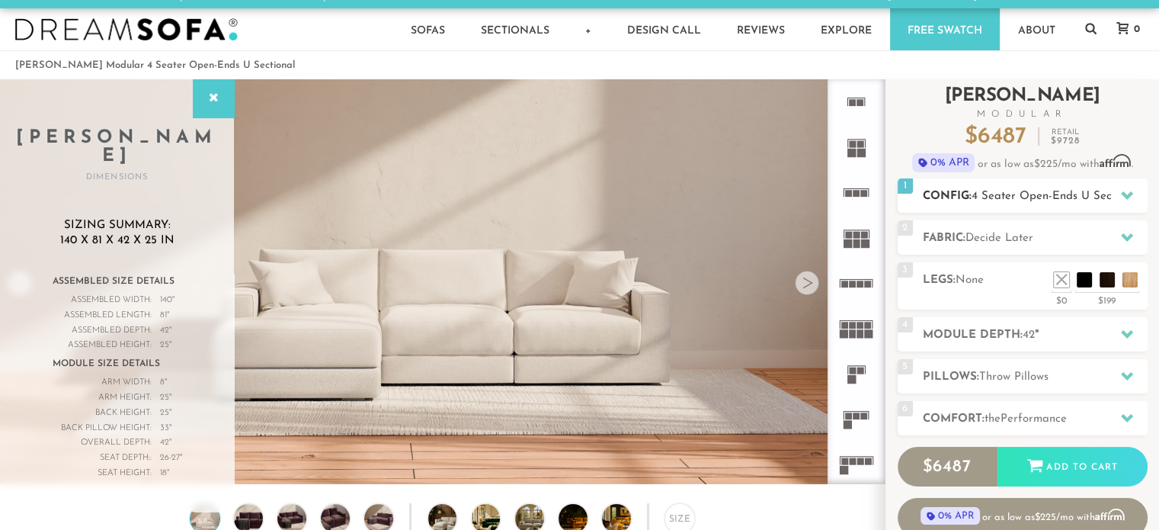
click at [1076, 191] on span "4 Seater Open-Ends U Sectional" at bounding box center [1055, 195] width 169 height 11
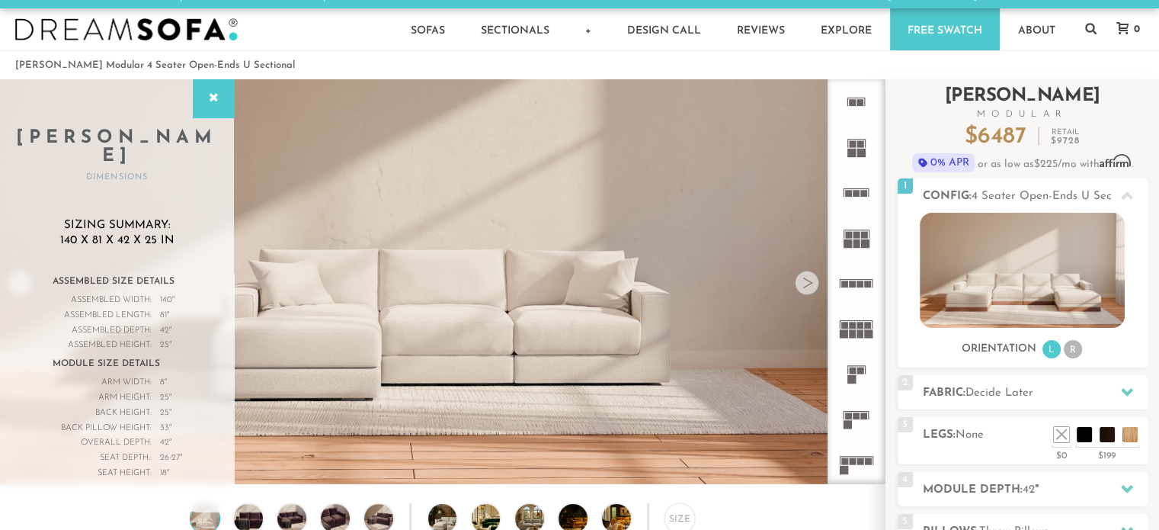
click at [893, 134] on div "Introducing [PERSON_NAME] Modular $ 6487 Retail $ 9728 $ 6487 Retail $ 9728 0% …" at bounding box center [1022, 403] width 274 height 648
click at [1026, 182] on div "1 Config: 4 Seater Open-Ends U Sectional L" at bounding box center [1023, 195] width 250 height 34
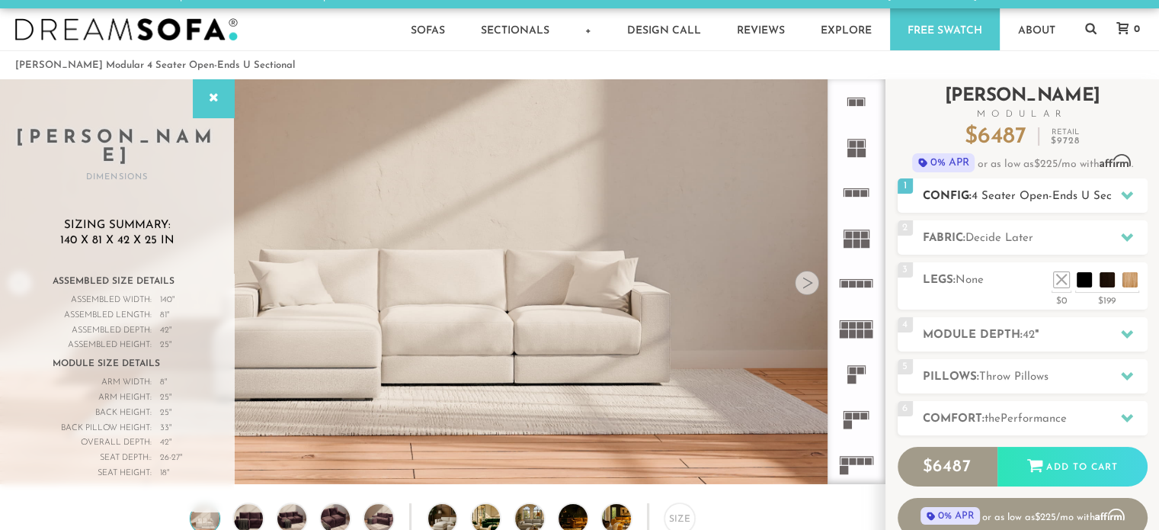
click at [1044, 187] on h2 "Config: 4 Seater Open-Ends U Sectional" at bounding box center [1035, 196] width 225 height 18
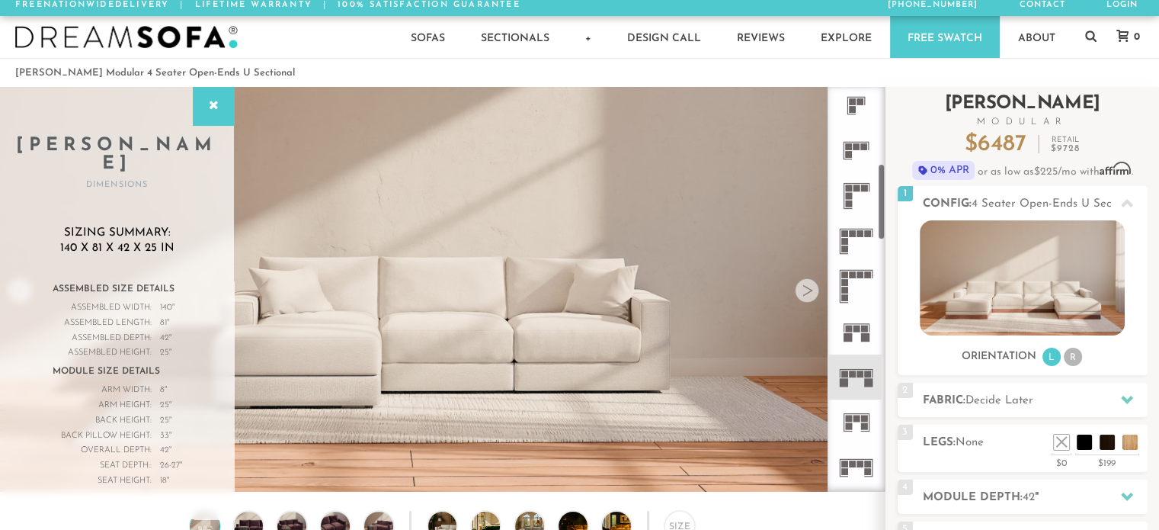
scroll to position [414, 0]
drag, startPoint x: 878, startPoint y: 142, endPoint x: 886, endPoint y: 222, distance: 79.6
click at [886, 222] on div "Introducing [PERSON_NAME] Modular $ 6487 Retail $ 9728 $ 6487 Retail $ 9728 0% …" at bounding box center [1022, 418] width 274 height 662
click at [859, 324] on rect at bounding box center [856, 325] width 7 height 7
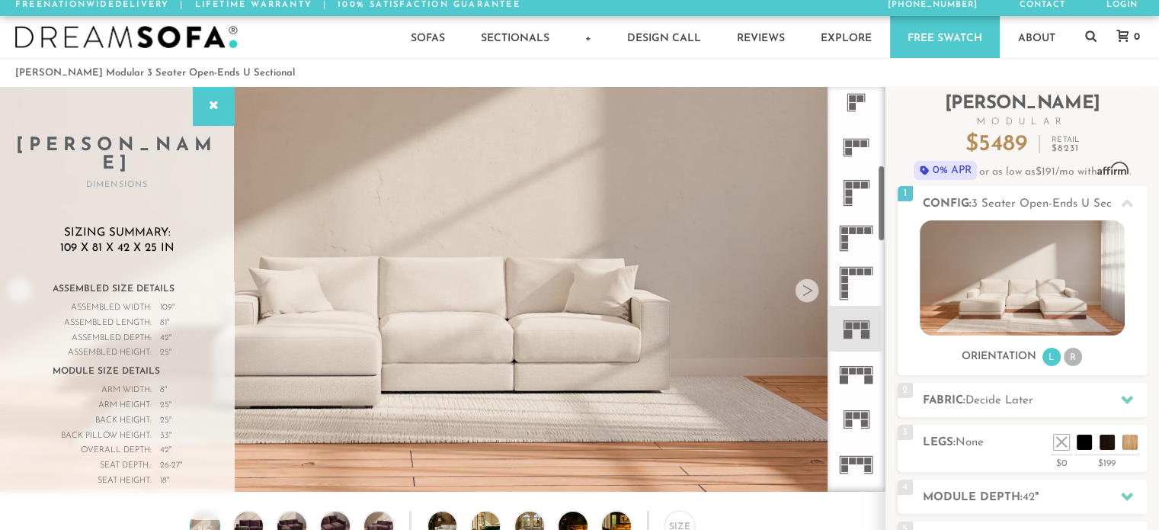
click at [866, 373] on rect at bounding box center [868, 370] width 7 height 7
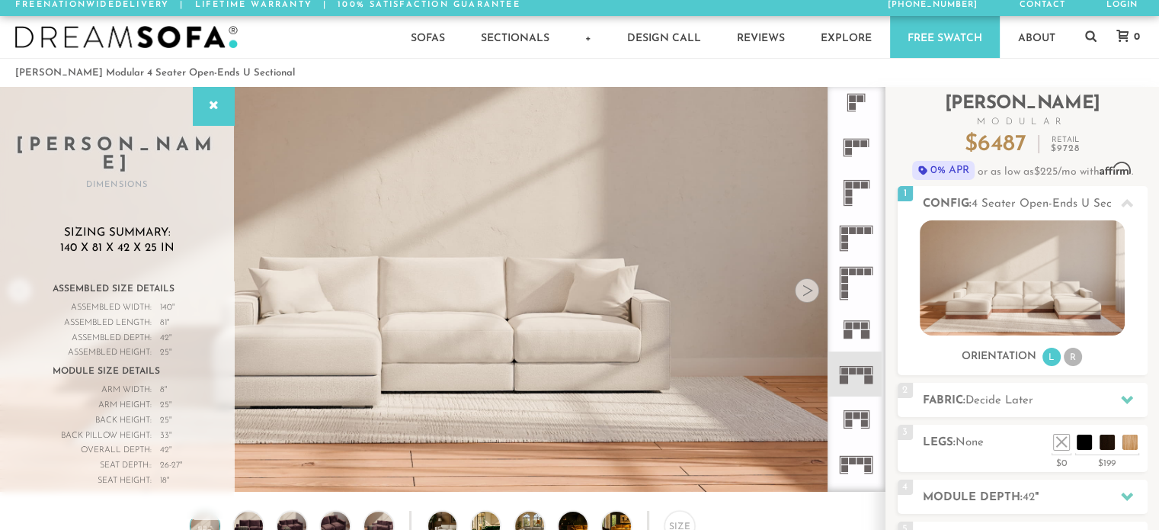
click at [862, 344] on icon at bounding box center [856, 328] width 45 height 45
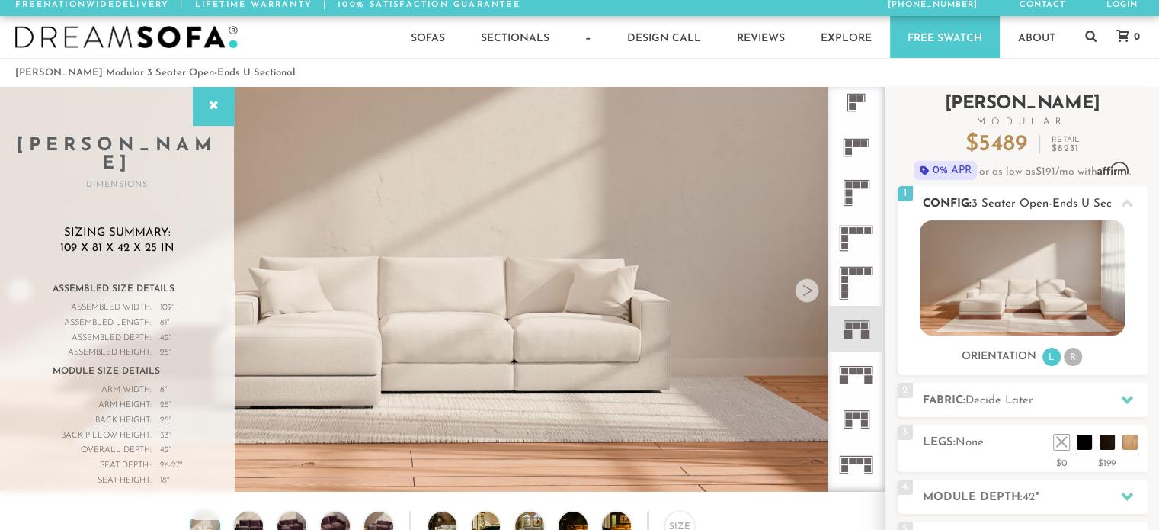
click at [1049, 206] on span "3 Seater Open-Ends U Sectional" at bounding box center [1055, 203] width 169 height 11
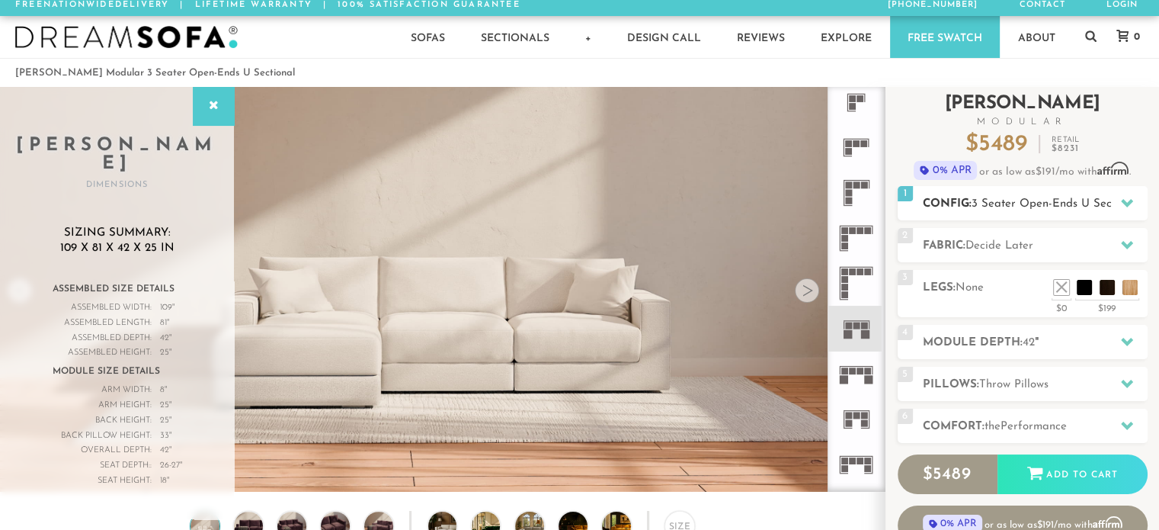
click at [1049, 206] on span "3 Seater Open-Ends U Sectional" at bounding box center [1055, 203] width 169 height 11
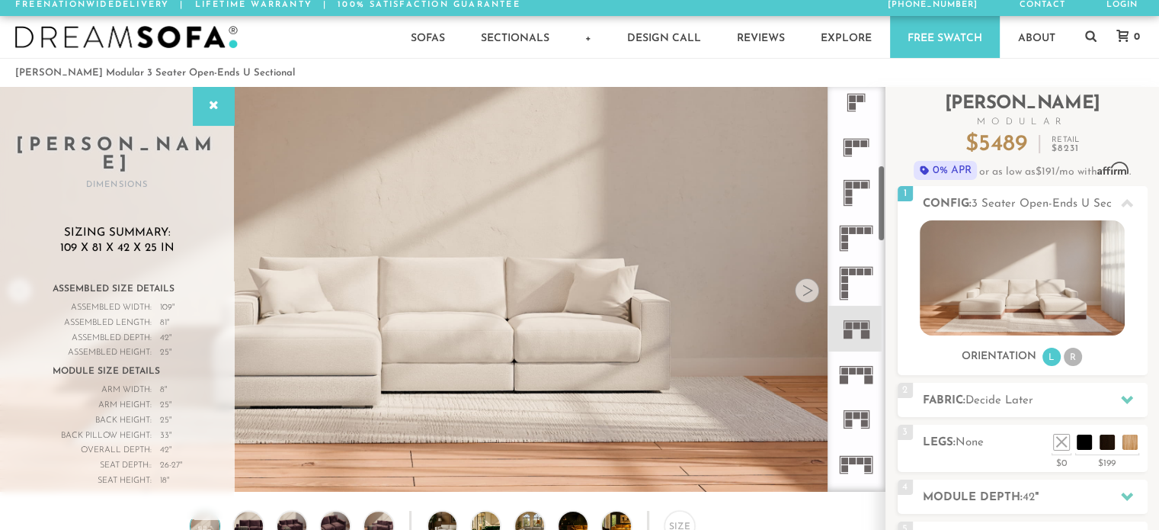
click at [859, 373] on icon at bounding box center [856, 373] width 45 height 45
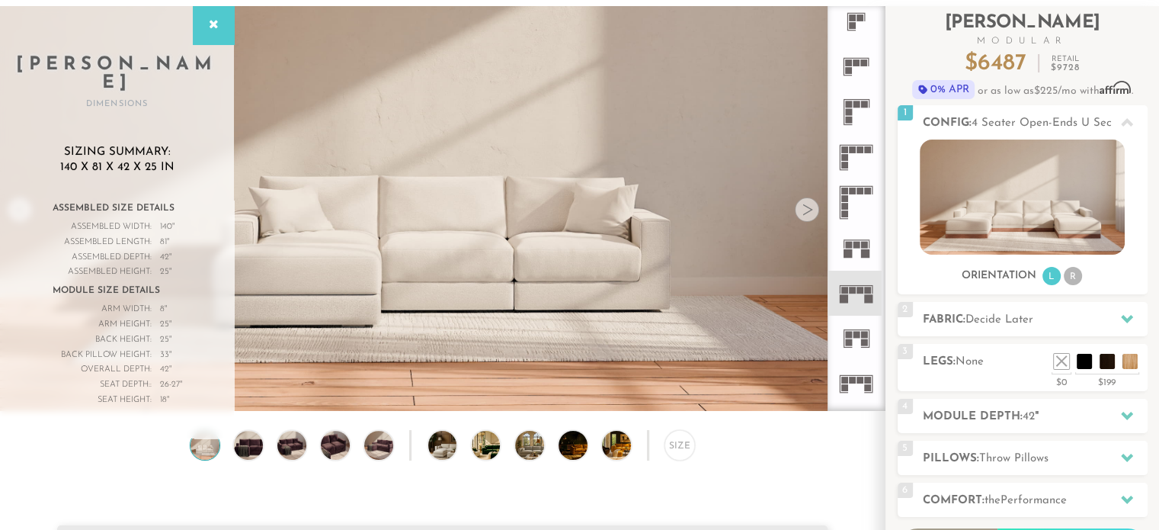
scroll to position [88, 0]
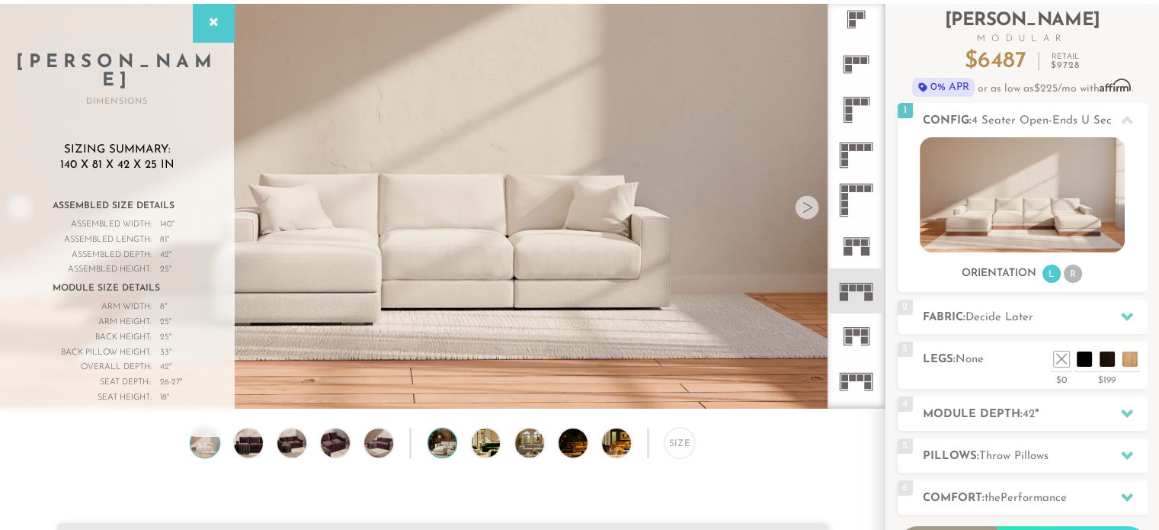
click at [440, 441] on img at bounding box center [453, 442] width 51 height 29
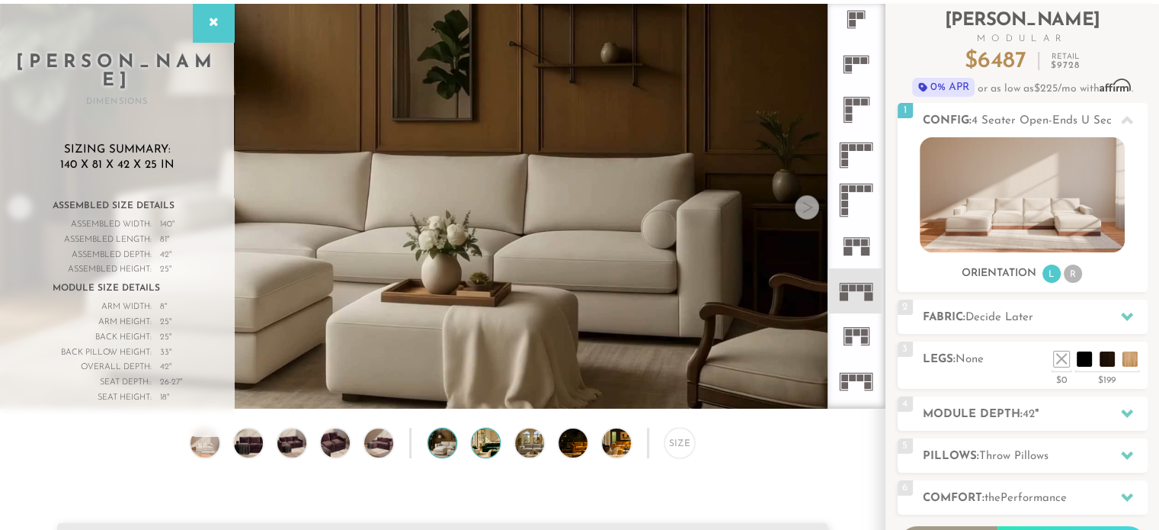
click at [472, 445] on img at bounding box center [497, 442] width 51 height 29
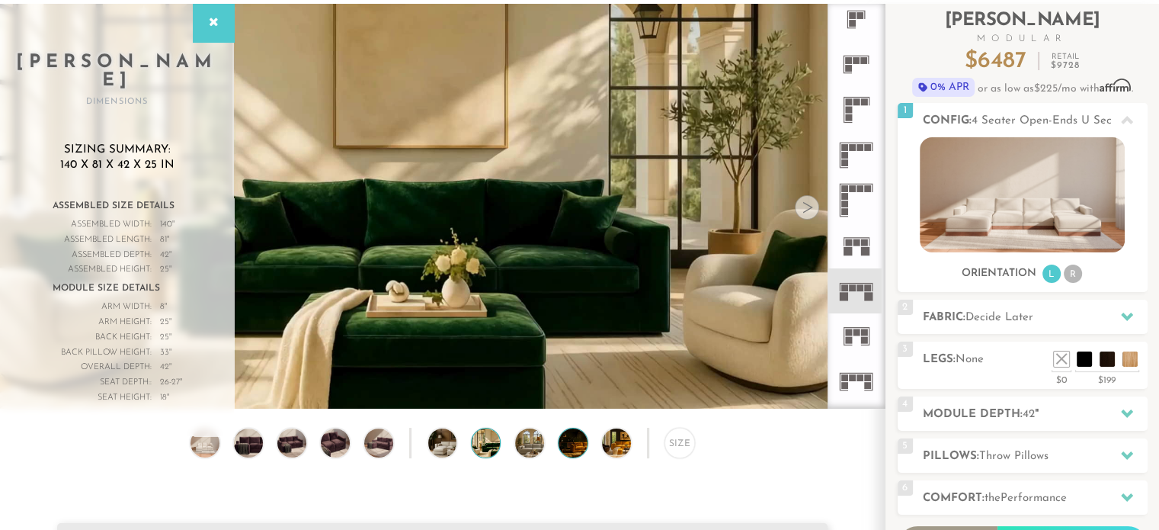
click at [576, 443] on img at bounding box center [583, 442] width 51 height 29
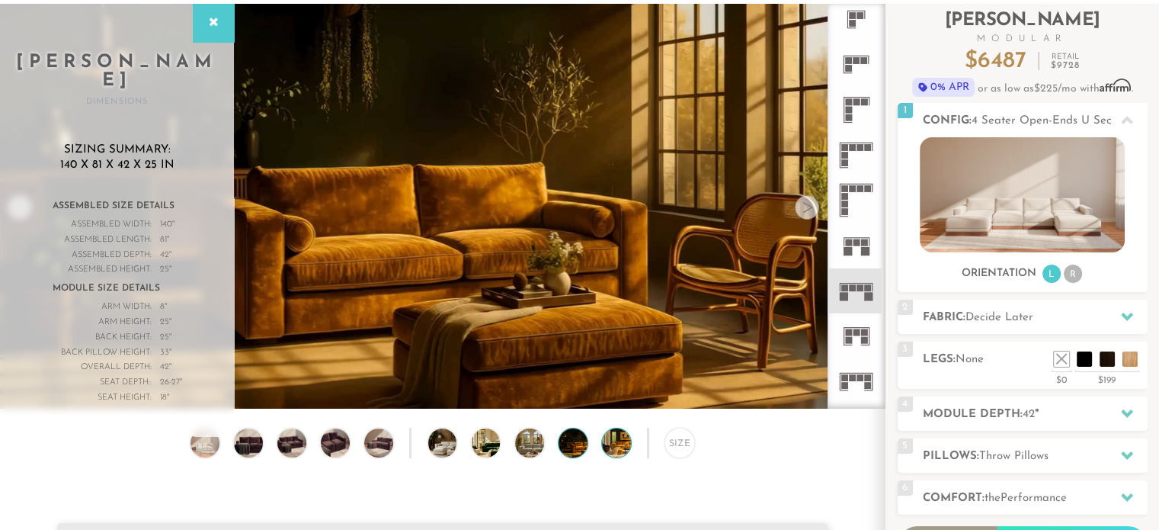
click at [604, 445] on img at bounding box center [627, 442] width 51 height 29
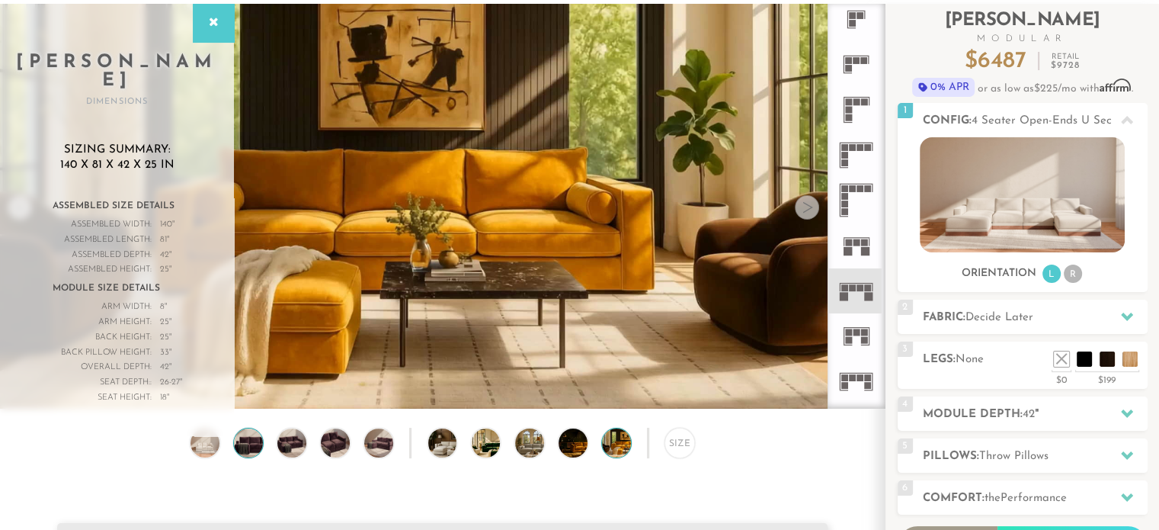
click at [241, 453] on img at bounding box center [248, 442] width 34 height 29
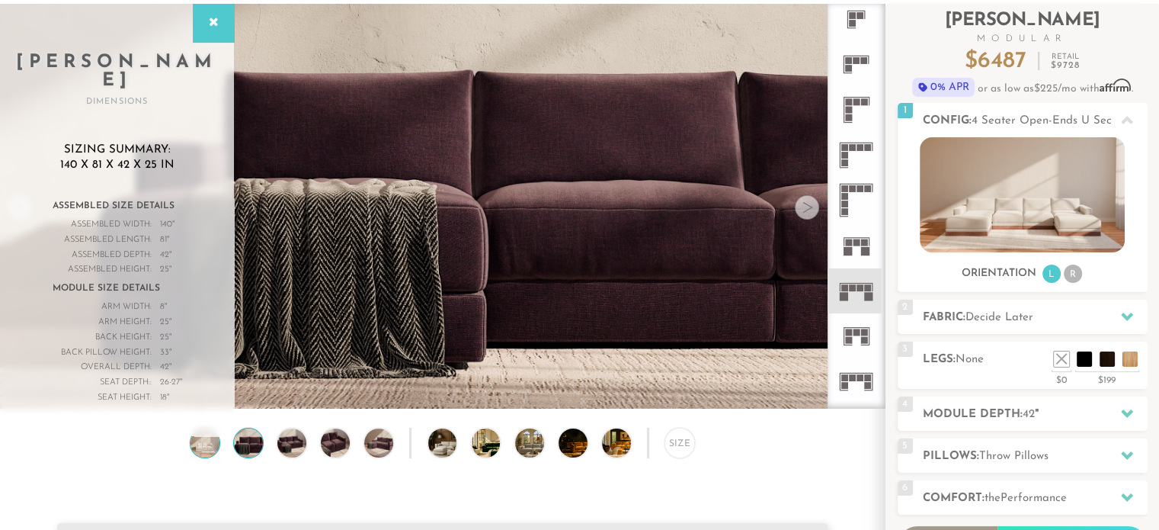
click at [204, 456] on img at bounding box center [204, 442] width 34 height 29
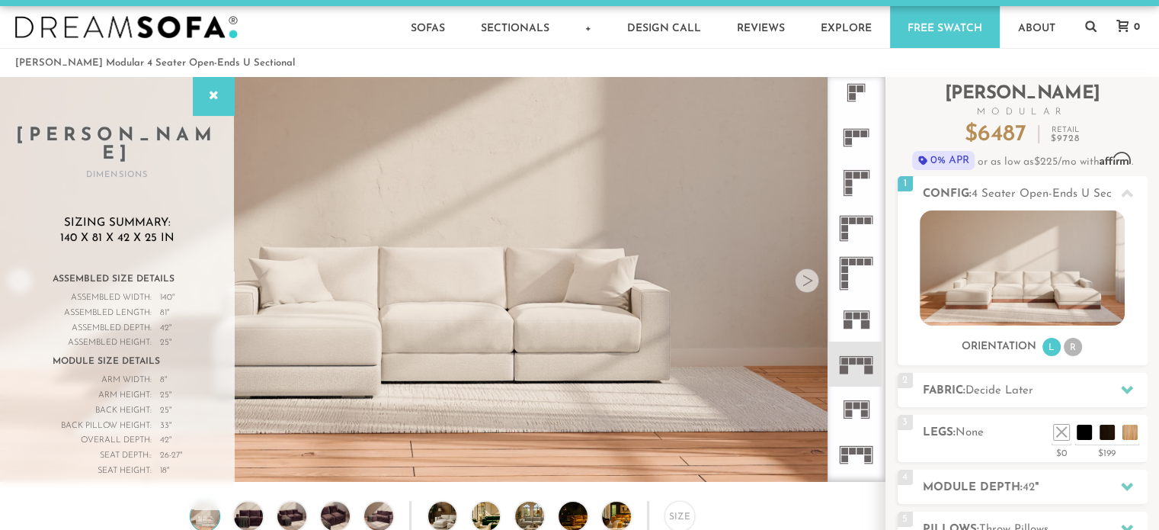
scroll to position [9, 0]
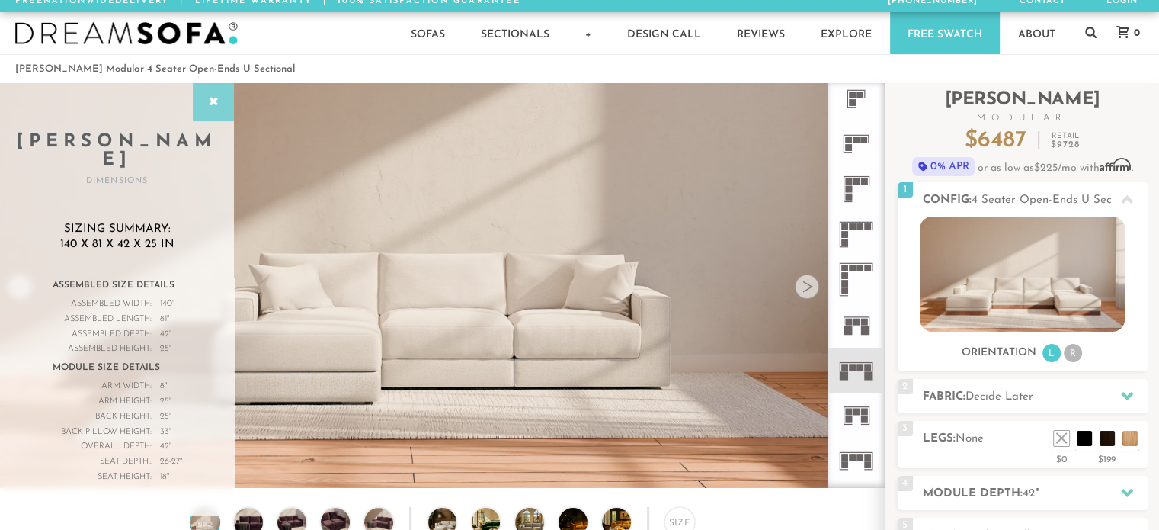
click at [219, 103] on icon at bounding box center [213, 102] width 17 height 12
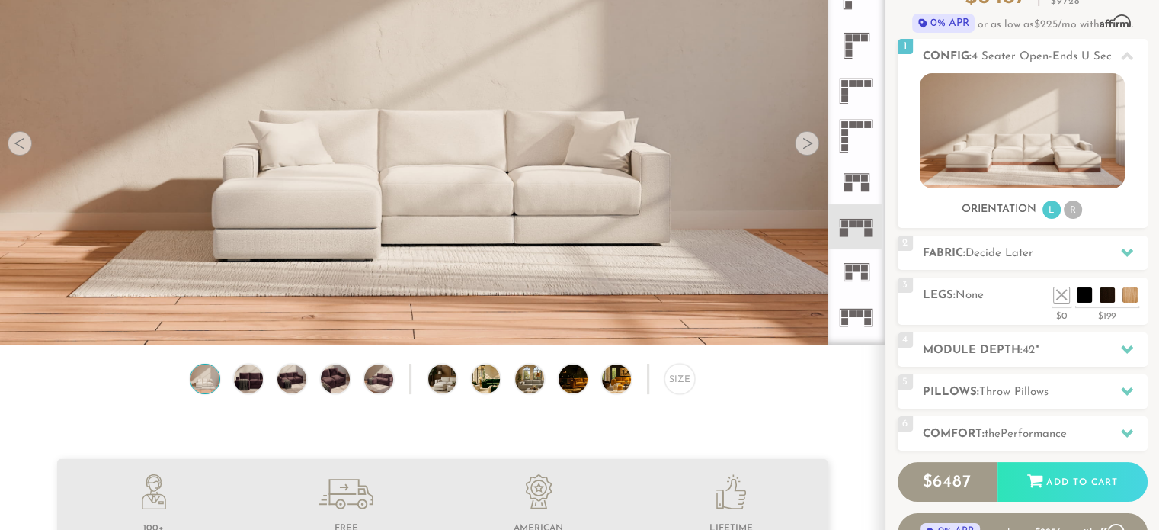
scroll to position [151, 0]
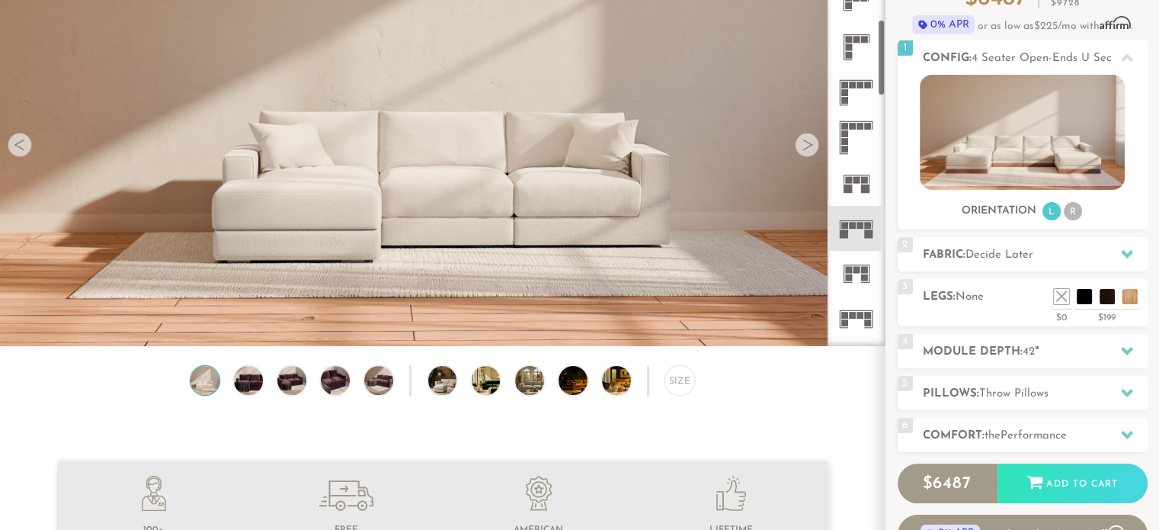
click at [861, 181] on rect at bounding box center [864, 180] width 7 height 7
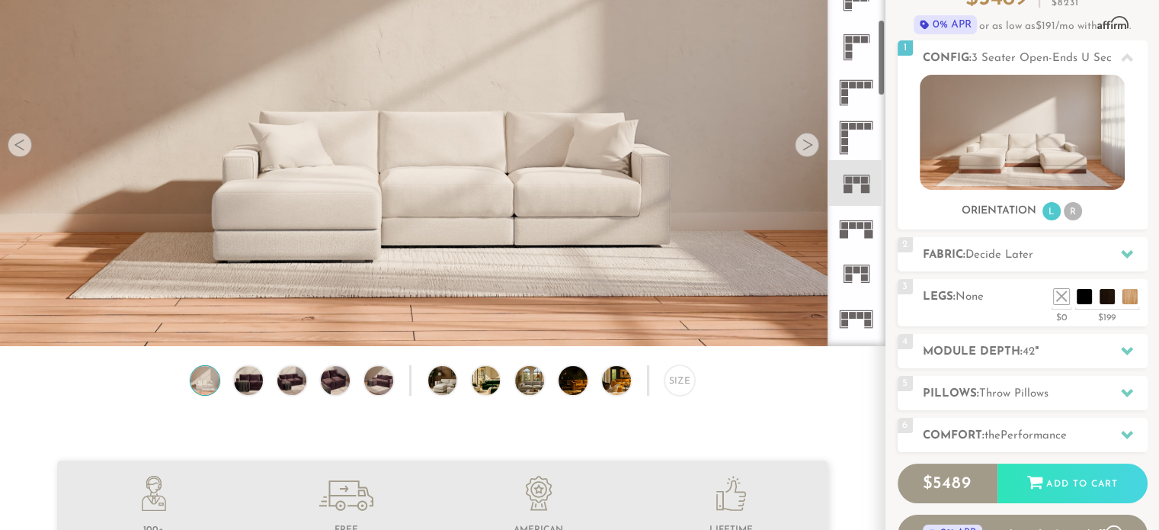
click at [858, 233] on icon at bounding box center [856, 228] width 45 height 45
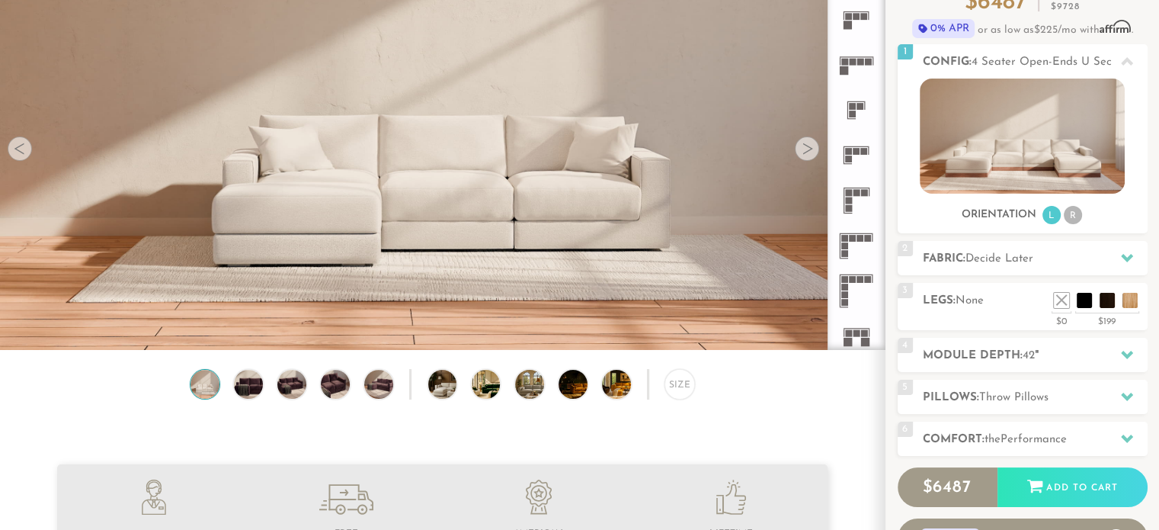
scroll to position [155, 0]
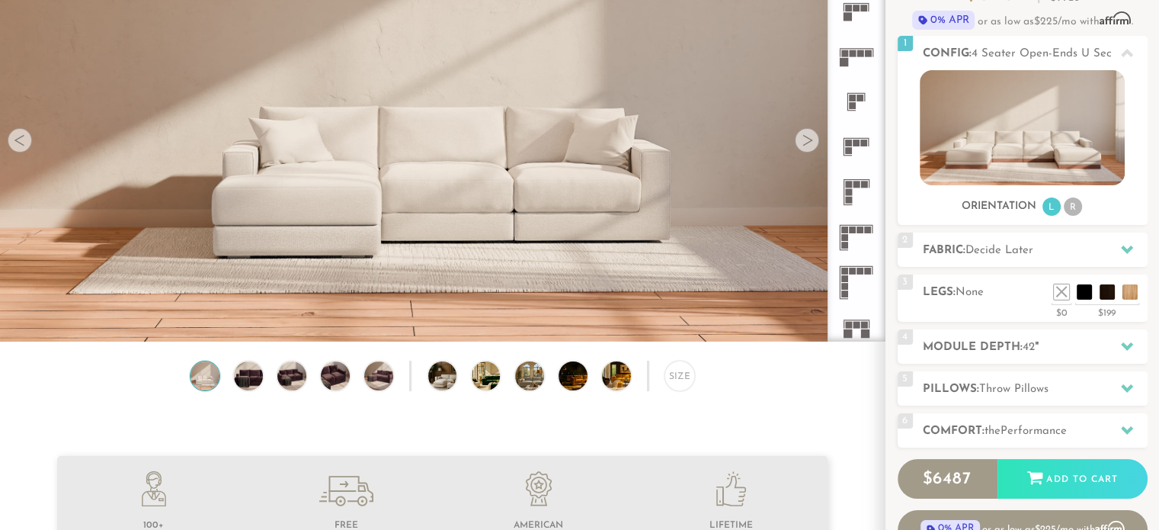
click at [854, 325] on rect at bounding box center [856, 325] width 7 height 7
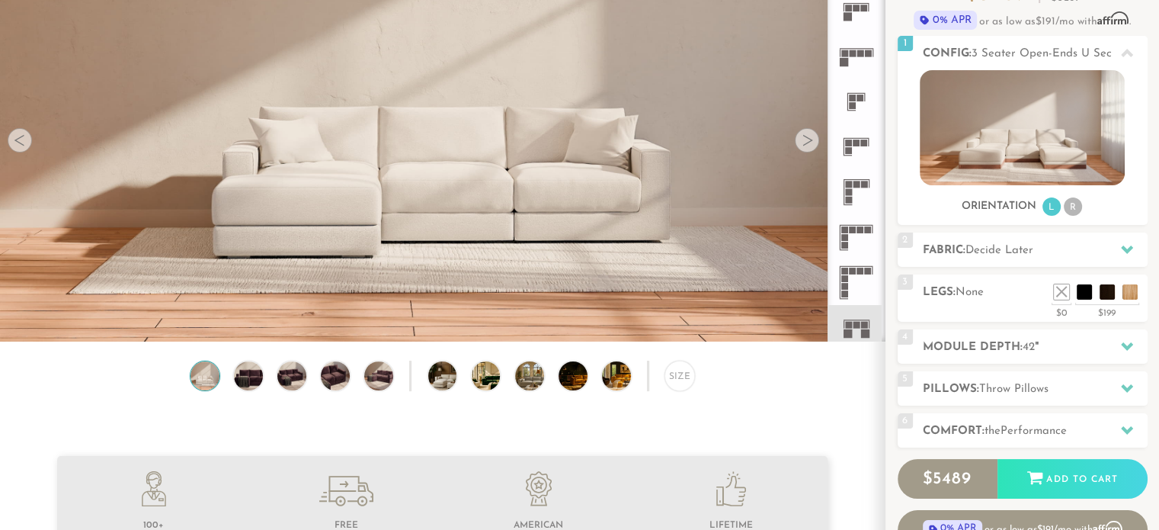
click at [695, 376] on div "Size" at bounding box center [442, 379] width 885 height 38
click at [677, 380] on div "Size" at bounding box center [679, 375] width 30 height 30
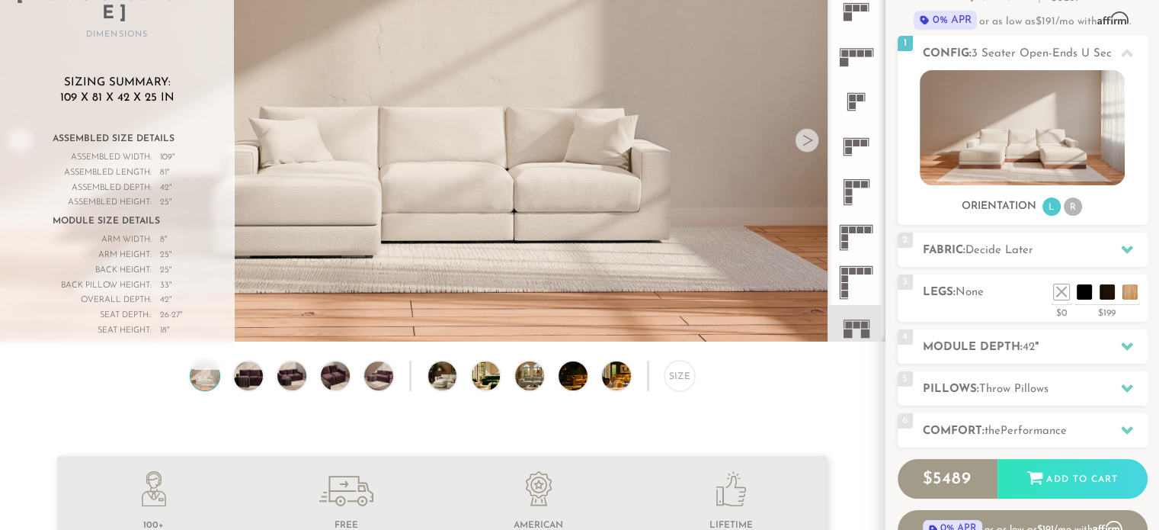
click at [856, 149] on icon at bounding box center [856, 146] width 45 height 45
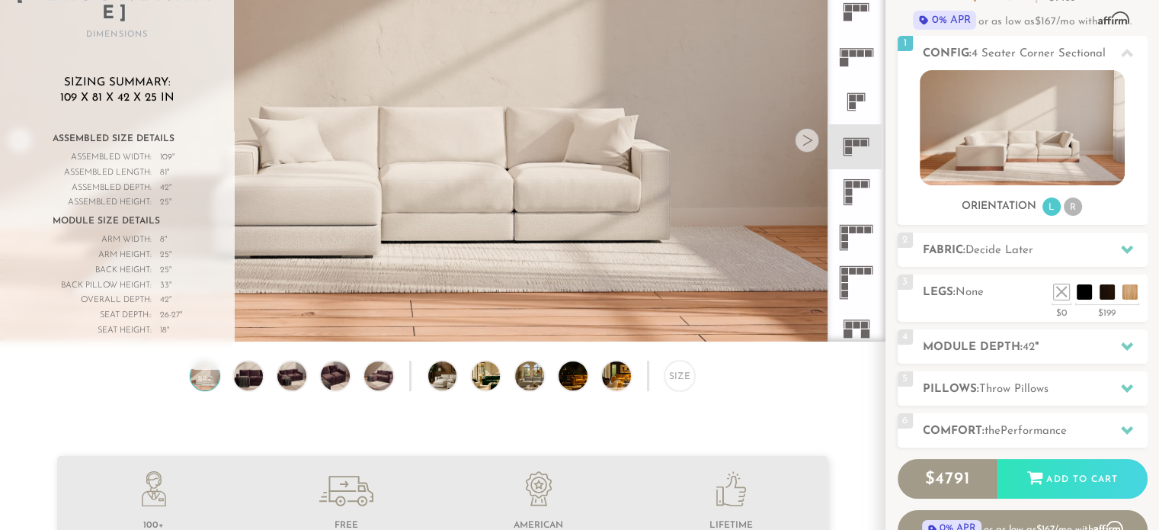
click at [850, 53] on rect at bounding box center [852, 53] width 7 height 7
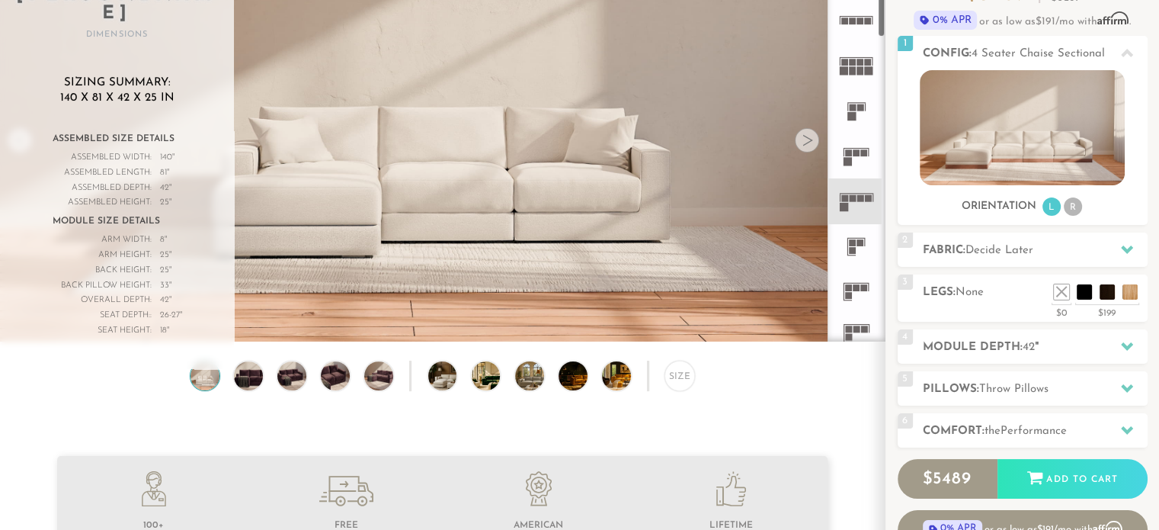
scroll to position [118, 0]
click at [862, 150] on icon at bounding box center [856, 158] width 45 height 45
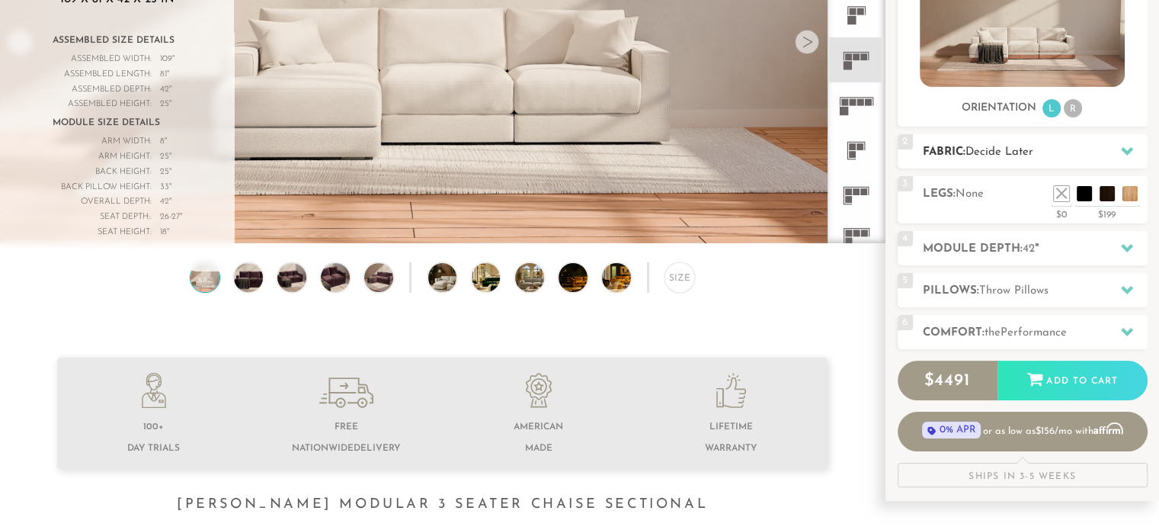
scroll to position [296, 0]
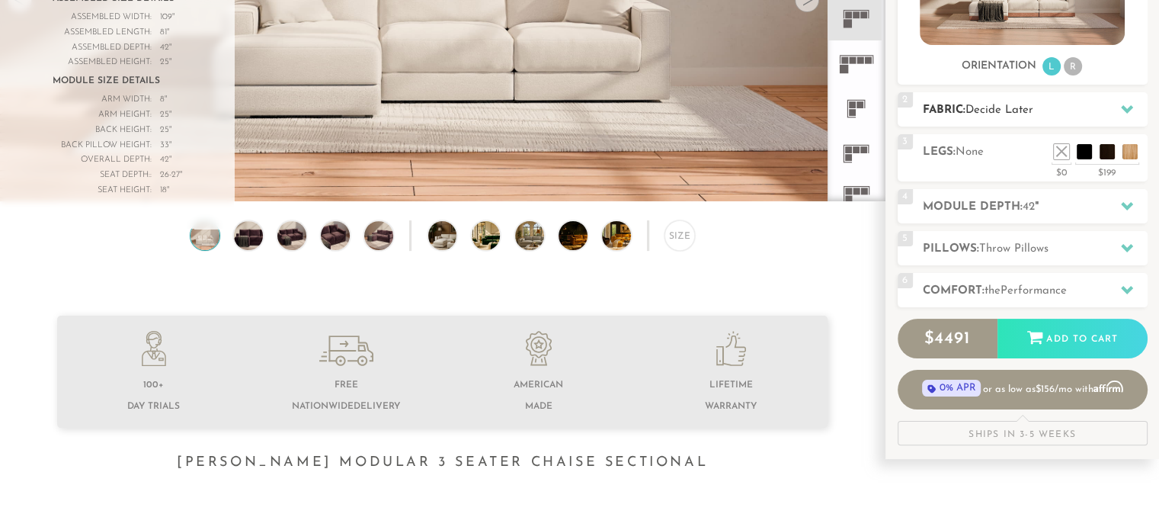
click at [1125, 101] on div at bounding box center [1127, 109] width 32 height 31
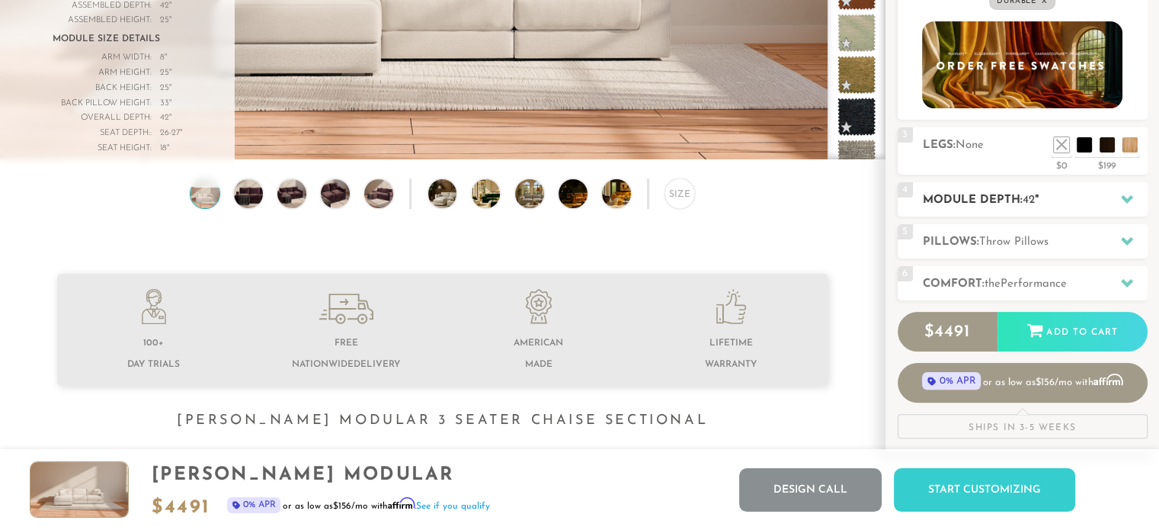
scroll to position [336, 0]
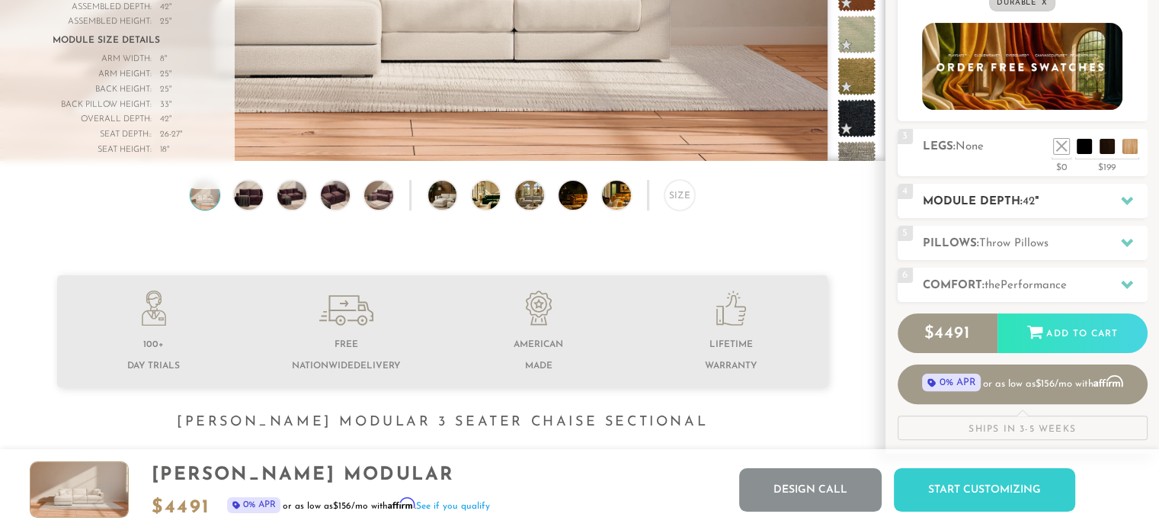
click at [1094, 203] on h2 "Module Depth: 42 "" at bounding box center [1035, 202] width 225 height 18
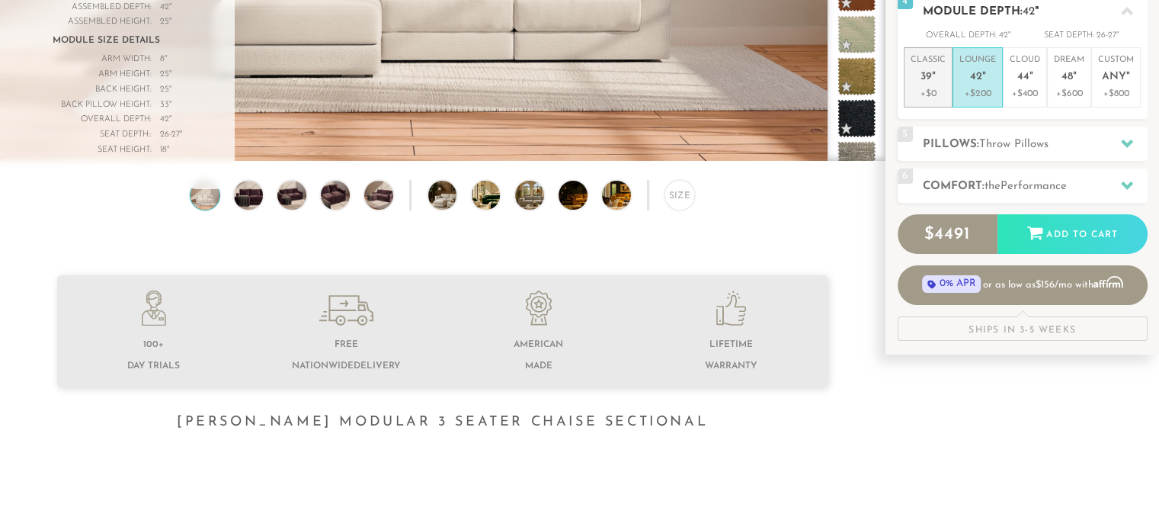
click at [928, 85] on p "Classic 39 "" at bounding box center [927, 70] width 35 height 33
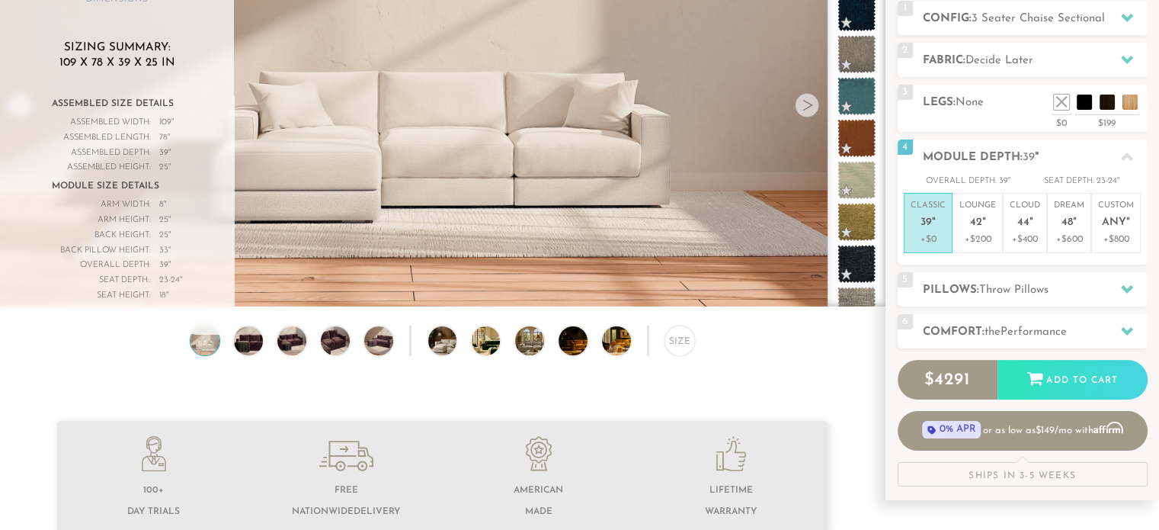
scroll to position [188, 0]
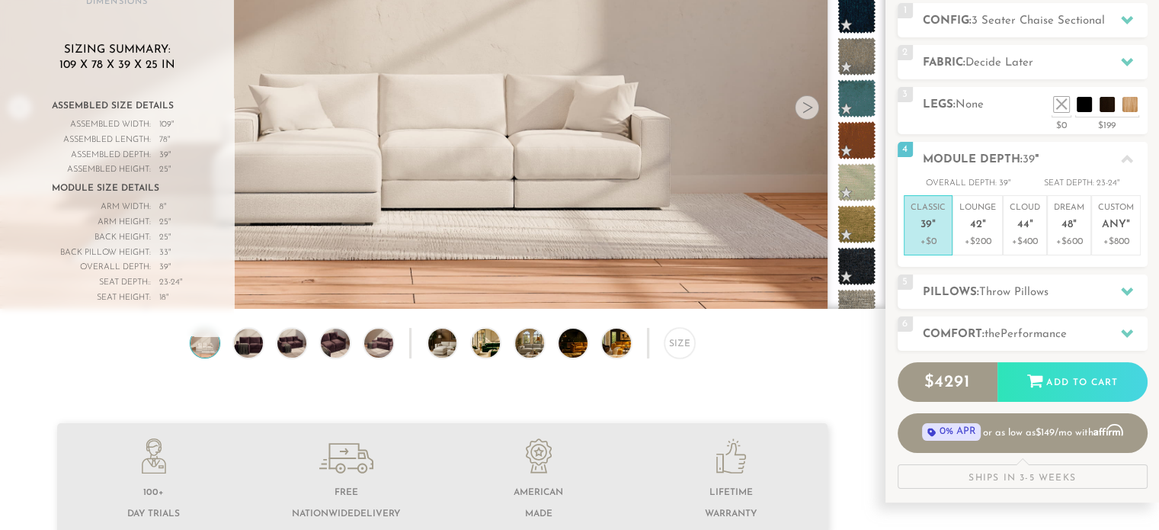
click at [1151, 232] on div "Introducing [PERSON_NAME] Modular $ 4291 Retail $ 6435 $ 4291 Retail $ 6435 0% …" at bounding box center [1022, 196] width 274 height 584
click at [42, 354] on div "Size" at bounding box center [442, 347] width 885 height 38
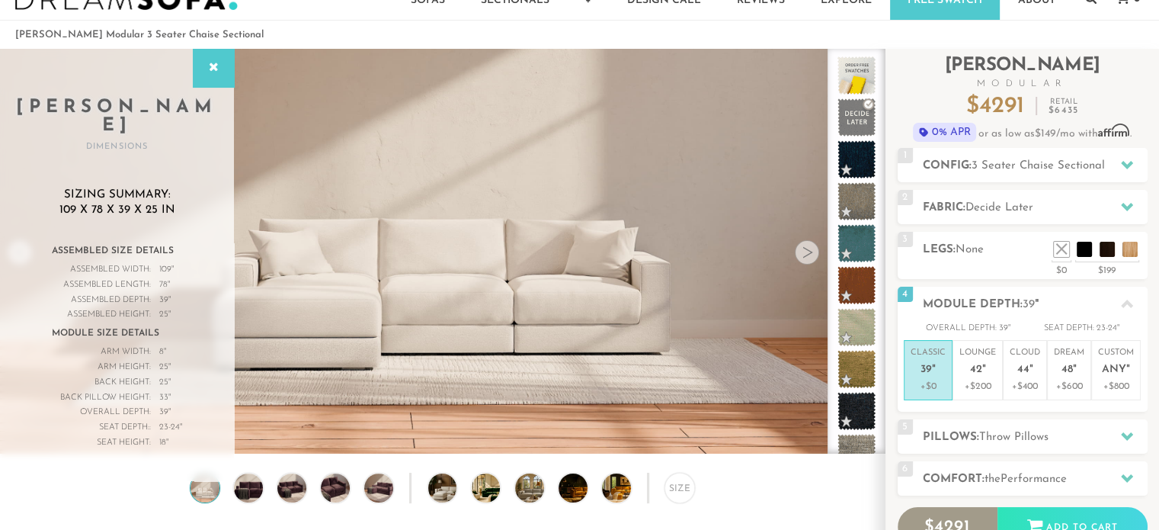
scroll to position [41, 0]
